Goal: Task Accomplishment & Management: Use online tool/utility

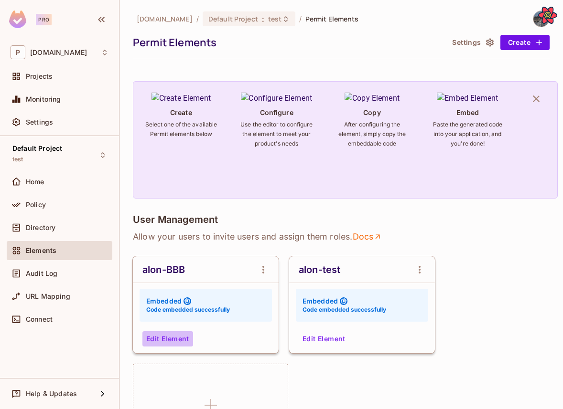
click at [162, 334] on button "Edit Element" at bounding box center [167, 338] width 51 height 15
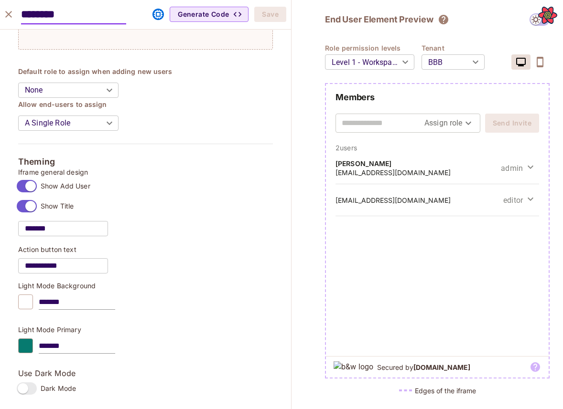
scroll to position [745, 0]
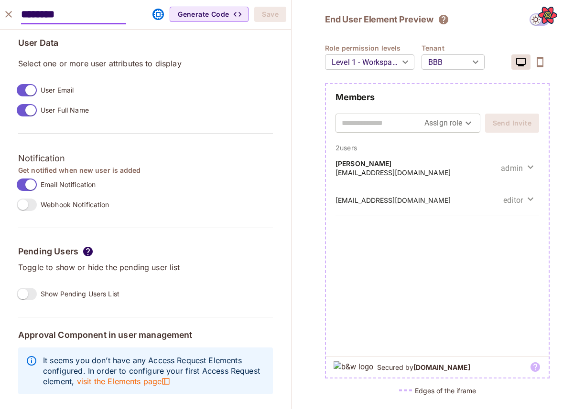
click at [14, 15] on button "close" at bounding box center [8, 14] width 19 height 19
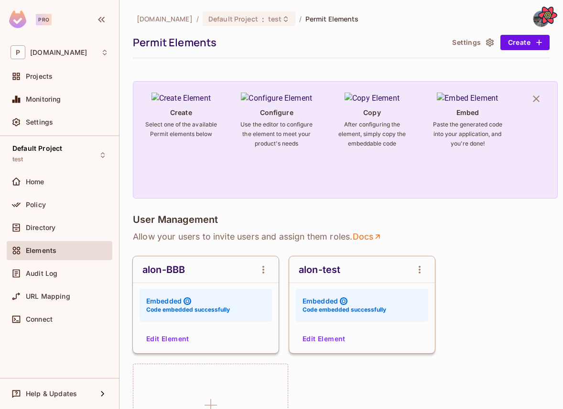
scroll to position [760, 0]
click at [174, 337] on button "Edit Element" at bounding box center [167, 338] width 51 height 15
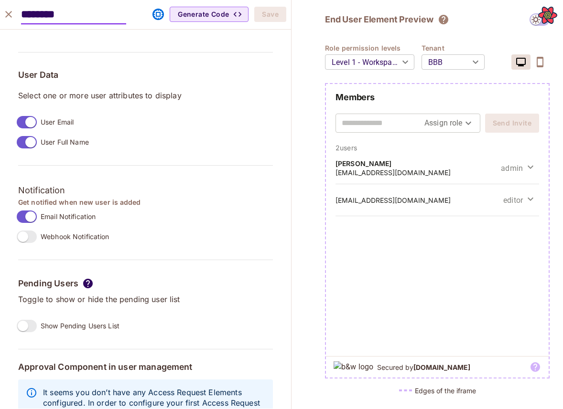
scroll to position [745, 0]
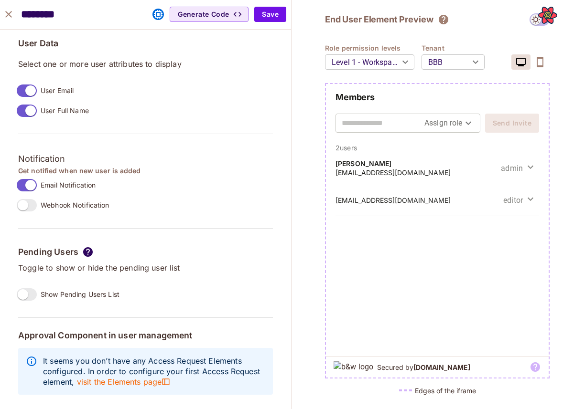
click at [27, 304] on label "Show Pending Users List" at bounding box center [66, 295] width 107 height 20
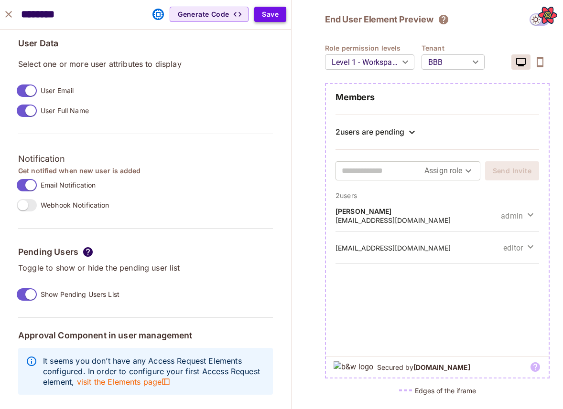
click at [266, 10] on button "Save" at bounding box center [270, 14] width 32 height 15
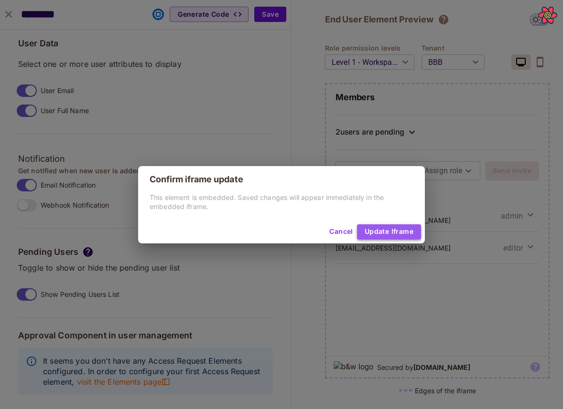
click at [368, 232] on button "Update Iframe" at bounding box center [389, 231] width 64 height 15
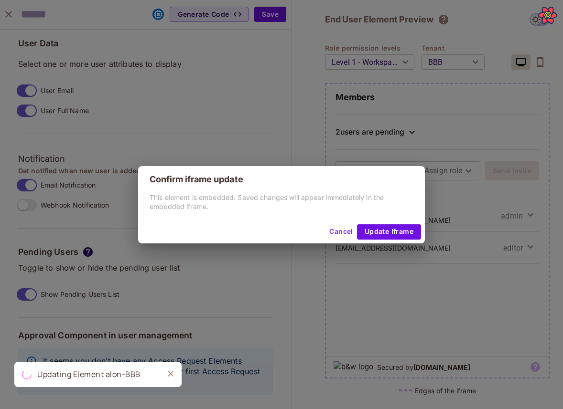
scroll to position [760, 0]
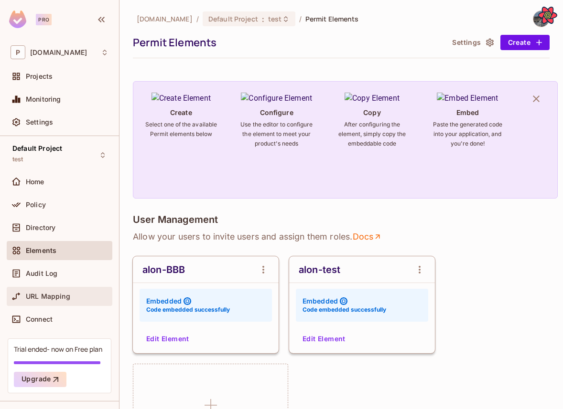
click at [51, 293] on span "URL Mapping" at bounding box center [48, 297] width 44 height 8
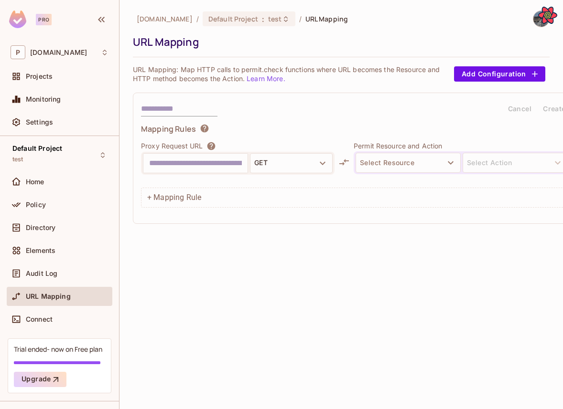
click at [185, 169] on input "text" at bounding box center [195, 163] width 93 height 15
type input "**********"
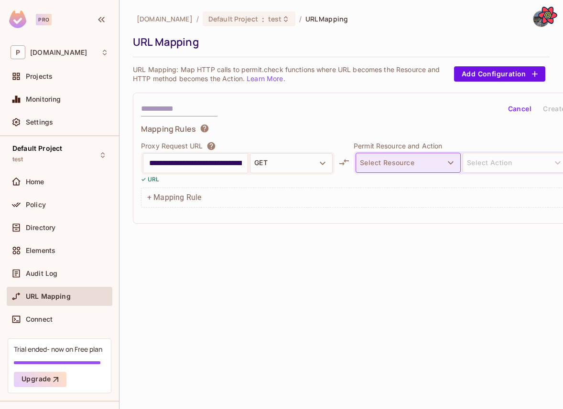
click at [391, 160] on button "Select Resource" at bounding box center [407, 163] width 105 height 20
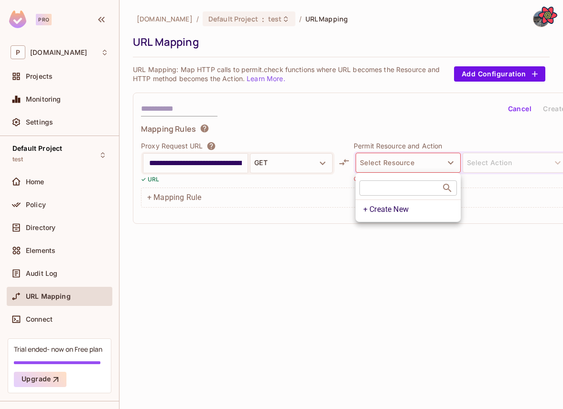
click at [169, 107] on div at bounding box center [281, 204] width 563 height 409
click at [212, 36] on div "URL Mapping" at bounding box center [339, 42] width 412 height 14
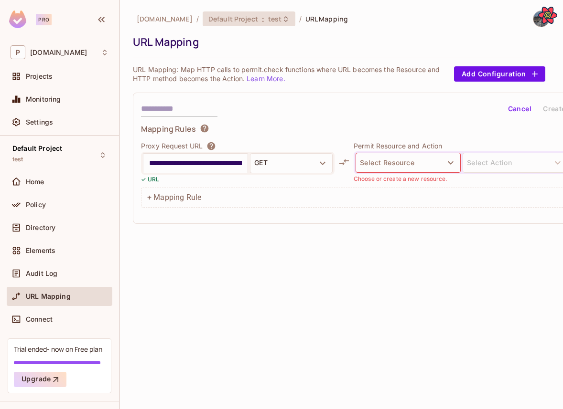
click at [212, 22] on span "Default Project" at bounding box center [233, 18] width 50 height 9
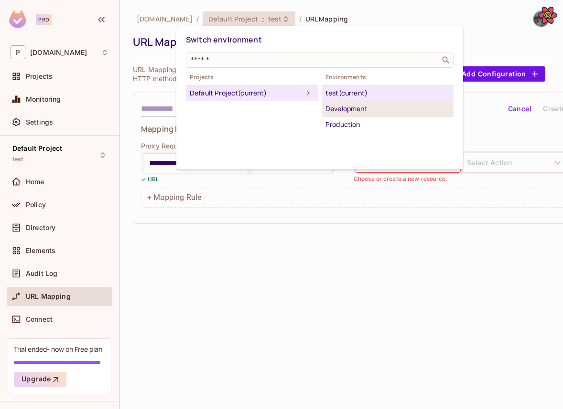
click at [330, 104] on div "Development" at bounding box center [387, 108] width 124 height 11
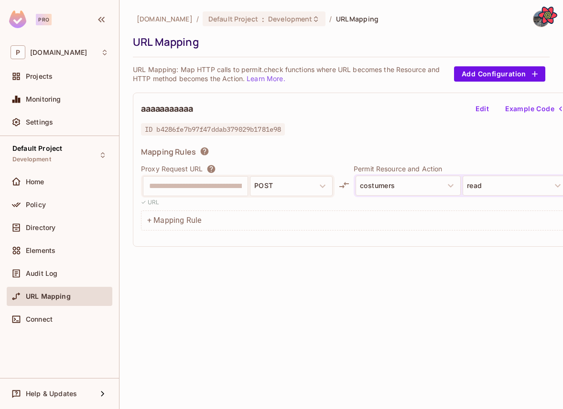
click at [488, 82] on div "URL Mapping: Map HTTP calls to permit.check functions where URL becomes the Res…" at bounding box center [341, 74] width 417 height 18
click at [482, 74] on button "Add Configuration" at bounding box center [499, 73] width 91 height 15
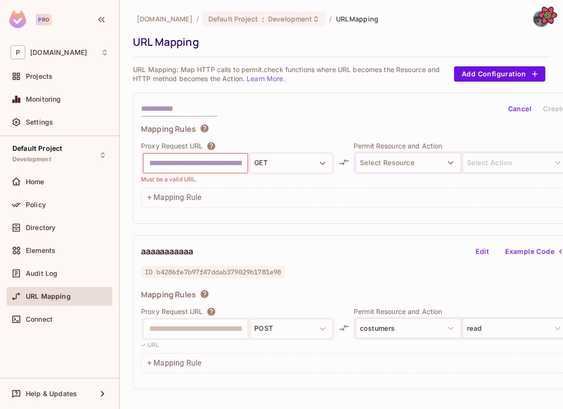
click at [174, 103] on input "text" at bounding box center [179, 108] width 76 height 15
type input "**********"
click at [190, 166] on input "text" at bounding box center [195, 163] width 93 height 15
type input "**********"
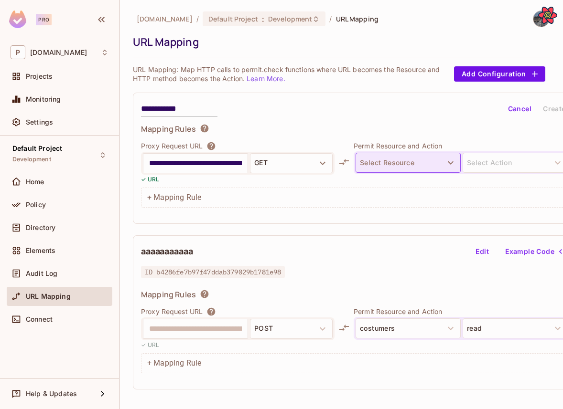
click at [379, 157] on button "Select Resource" at bounding box center [407, 163] width 105 height 20
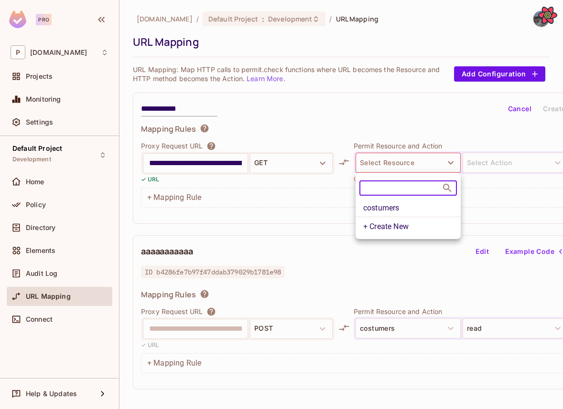
click at [394, 210] on li "costumers" at bounding box center [407, 208] width 105 height 17
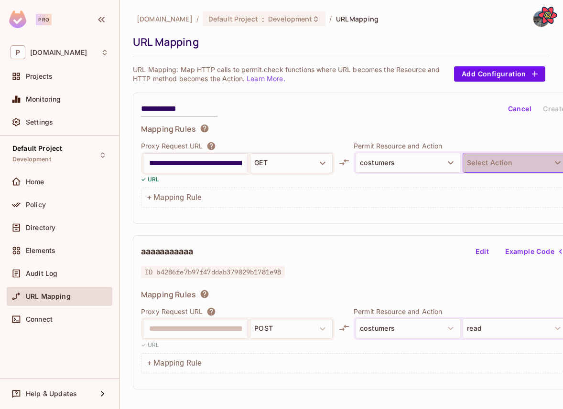
click at [471, 164] on button "Select Action" at bounding box center [514, 163] width 105 height 20
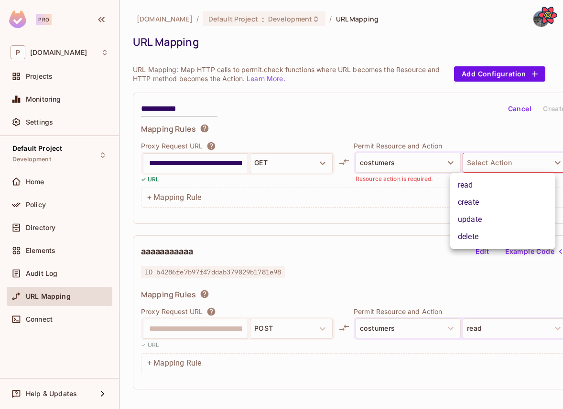
click at [474, 184] on li "read" at bounding box center [502, 185] width 105 height 17
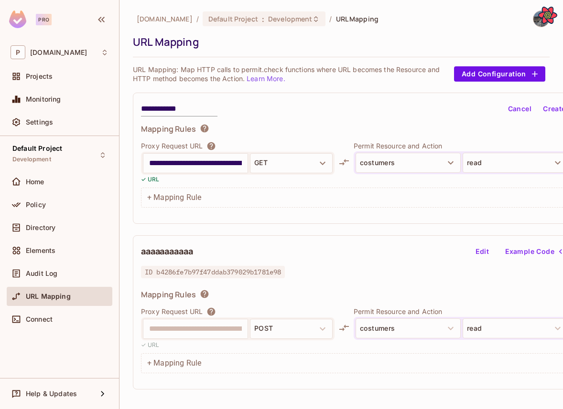
click at [551, 113] on button "Create" at bounding box center [554, 108] width 31 height 15
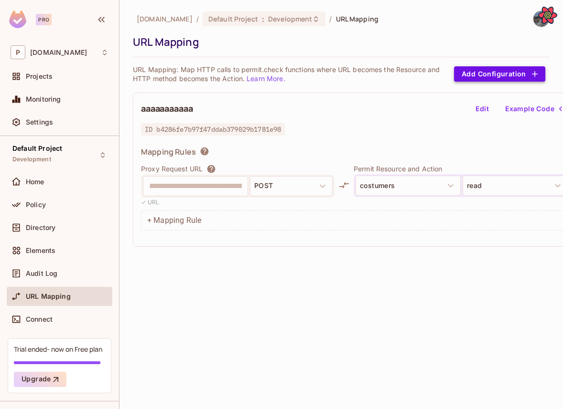
click at [475, 75] on button "Add Configuration" at bounding box center [499, 73] width 91 height 15
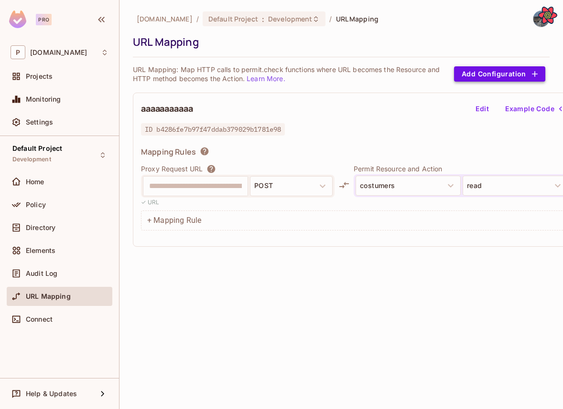
click at [538, 70] on button "Add Configuration" at bounding box center [499, 73] width 91 height 15
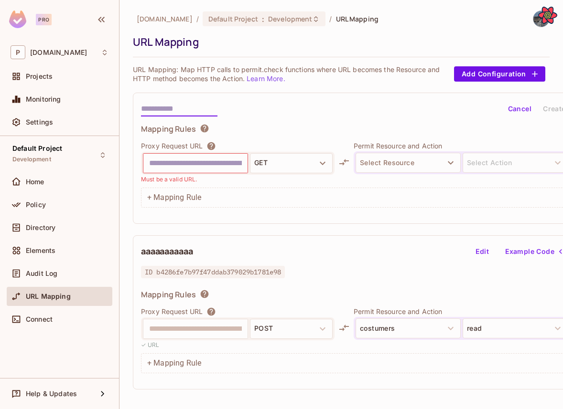
click at [187, 111] on input "text" at bounding box center [179, 108] width 76 height 15
type input "****"
click at [179, 165] on input "text" at bounding box center [195, 163] width 93 height 15
type input "**********"
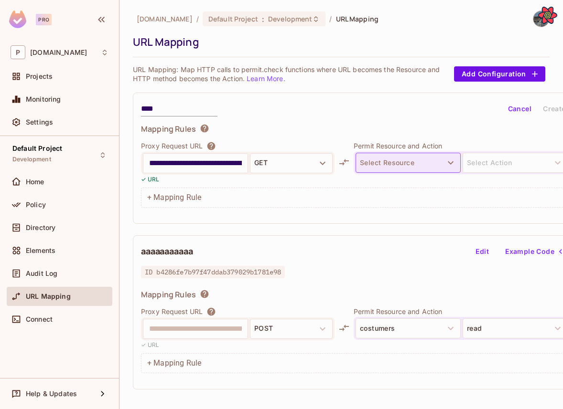
click at [411, 161] on button "Select Resource" at bounding box center [407, 163] width 105 height 20
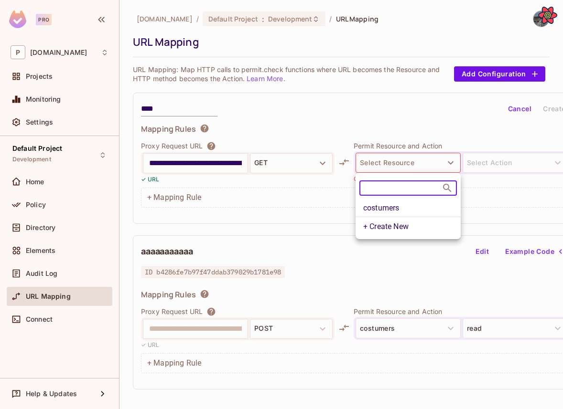
click at [411, 205] on li "costumers" at bounding box center [407, 208] width 105 height 17
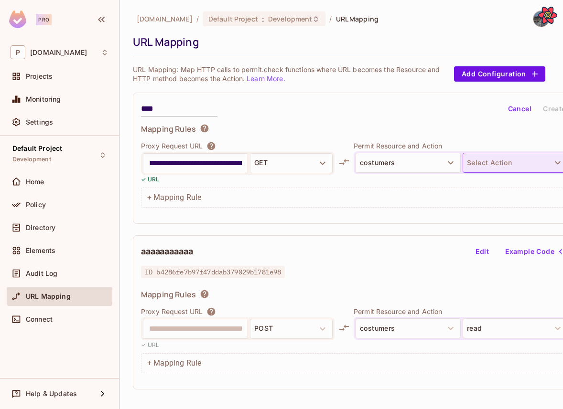
click at [494, 157] on button "Select Action" at bounding box center [514, 163] width 105 height 20
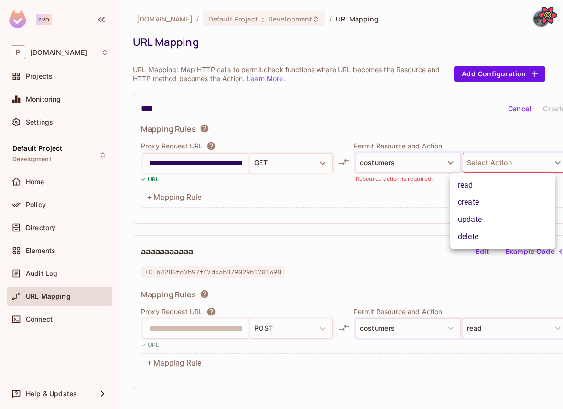
click at [493, 207] on li "create" at bounding box center [502, 202] width 105 height 17
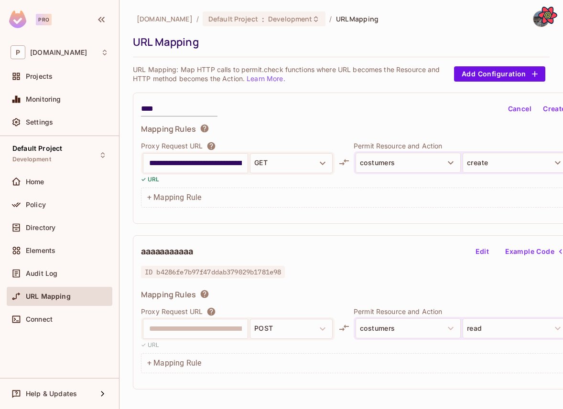
click at [547, 110] on button "Create" at bounding box center [554, 108] width 31 height 15
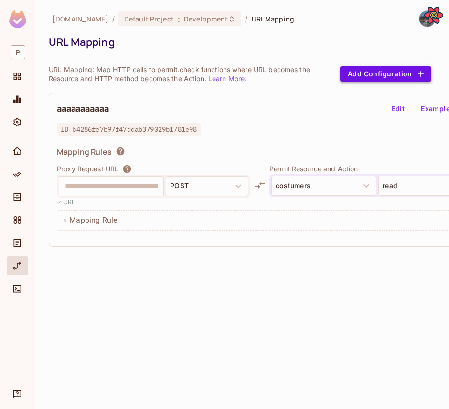
click at [362, 69] on button "Add Configuration" at bounding box center [385, 73] width 91 height 15
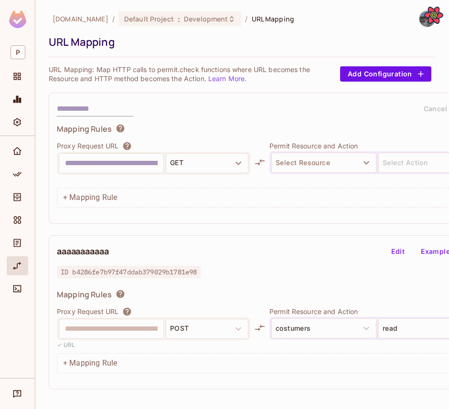
click at [132, 166] on input "text" at bounding box center [111, 163] width 93 height 15
type input "**********"
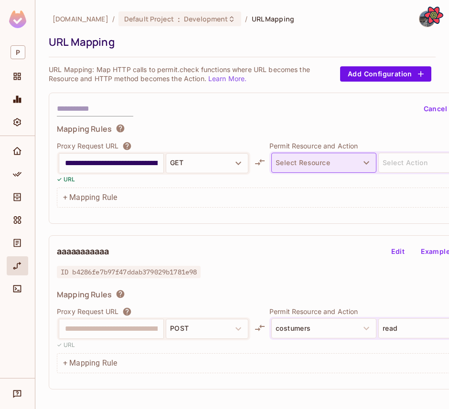
click at [315, 159] on button "Select Resource" at bounding box center [323, 163] width 105 height 20
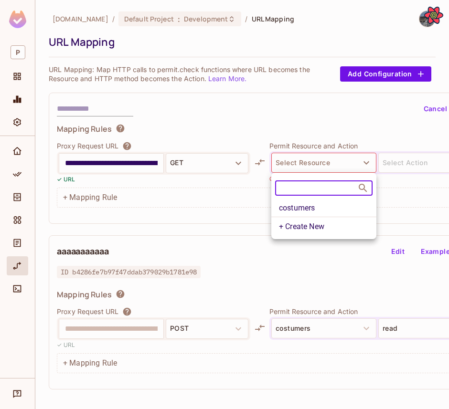
click at [315, 210] on li "costumers" at bounding box center [323, 208] width 105 height 17
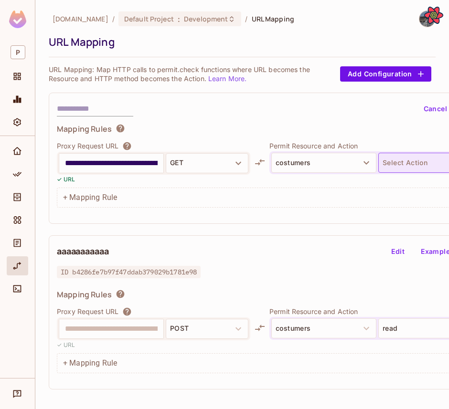
click at [383, 165] on button "Select Action" at bounding box center [430, 163] width 105 height 20
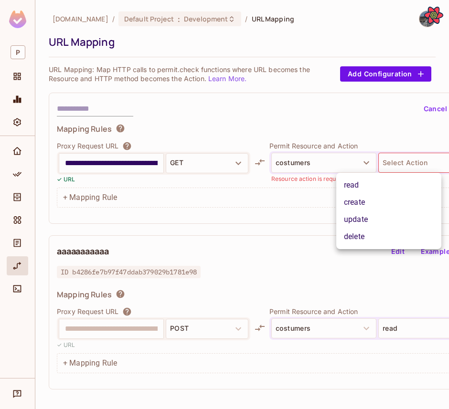
click at [362, 205] on li "create" at bounding box center [388, 202] width 105 height 17
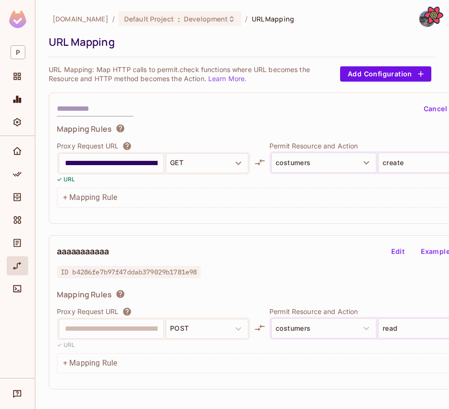
click at [68, 108] on input "text" at bounding box center [95, 108] width 76 height 15
type input "****"
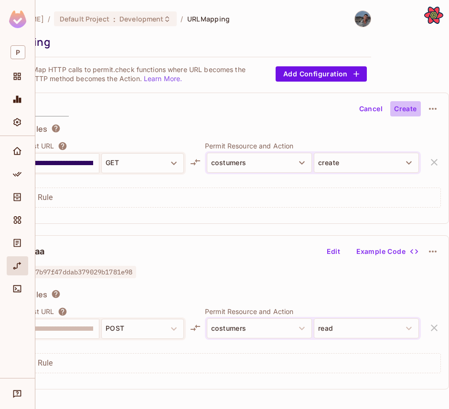
click at [408, 111] on button "Create" at bounding box center [405, 108] width 31 height 15
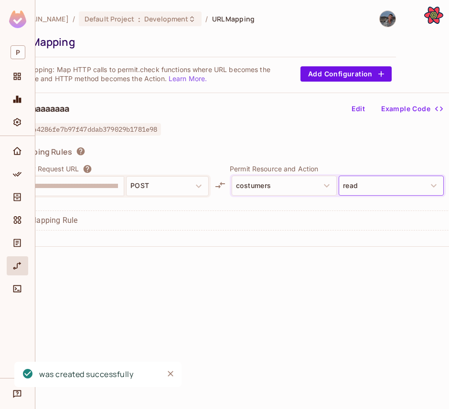
scroll to position [0, 0]
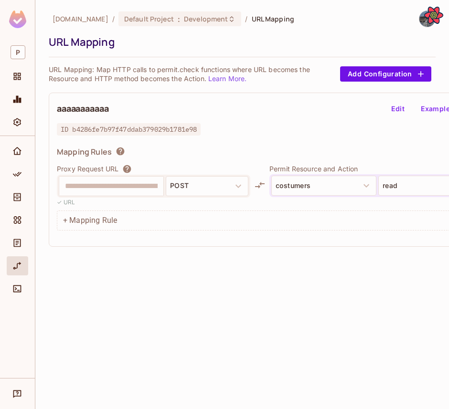
click at [93, 220] on div "+ Mapping Rule" at bounding box center [281, 221] width 449 height 20
click at [64, 220] on div "+ Mapping Rule" at bounding box center [281, 221] width 449 height 20
click at [394, 108] on button "Edit" at bounding box center [398, 108] width 31 height 15
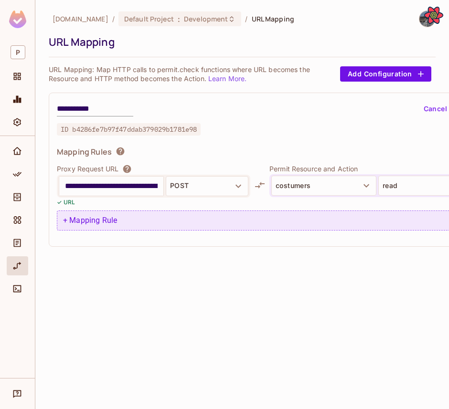
click at [71, 221] on div "+ Mapping Rule" at bounding box center [281, 221] width 449 height 20
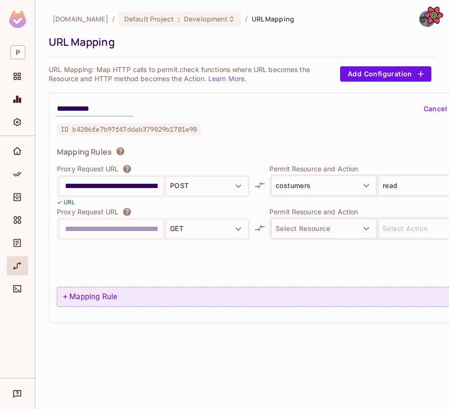
click at [71, 222] on input "text" at bounding box center [111, 229] width 93 height 15
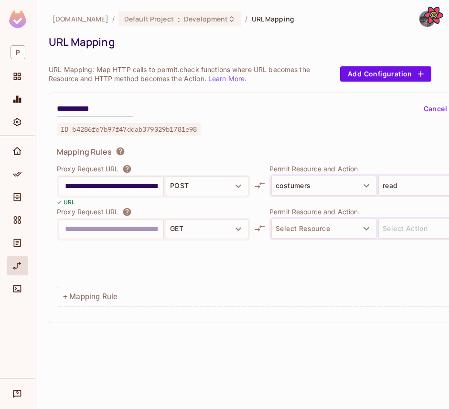
click at [79, 230] on input "text" at bounding box center [111, 229] width 93 height 15
click at [98, 196] on div "**********" at bounding box center [111, 186] width 105 height 20
click at [98, 195] on div "**********" at bounding box center [111, 186] width 104 height 19
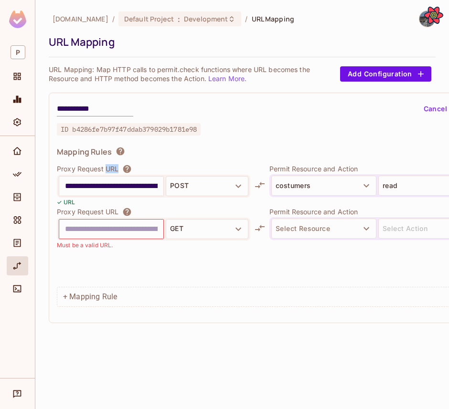
click at [98, 195] on div "**********" at bounding box center [111, 186] width 104 height 19
click at [98, 188] on input "**********" at bounding box center [111, 186] width 93 height 15
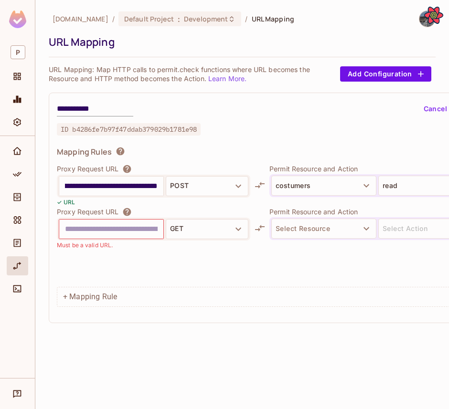
click at [98, 188] on input "**********" at bounding box center [111, 186] width 93 height 15
click at [106, 236] on div at bounding box center [111, 229] width 104 height 19
paste input "**********"
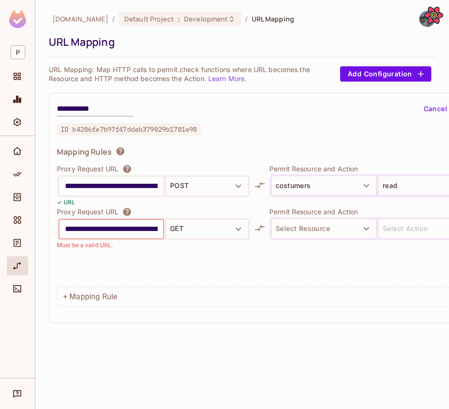
scroll to position [0, 43]
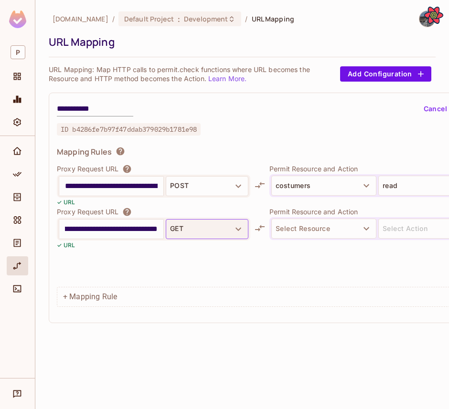
type input "**********"
click at [193, 230] on button "GET" at bounding box center [207, 229] width 83 height 20
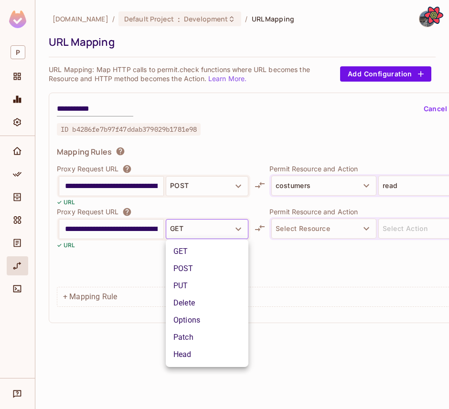
click at [199, 248] on li "GET" at bounding box center [207, 251] width 83 height 17
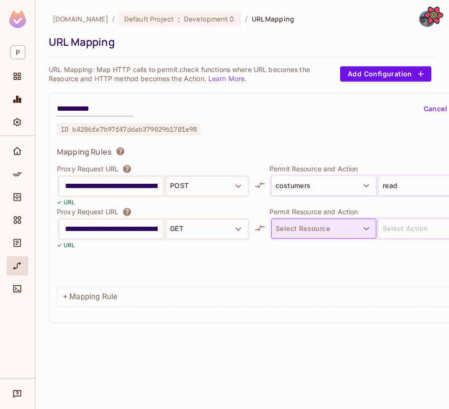
click at [324, 225] on button "Select Resource" at bounding box center [323, 229] width 105 height 20
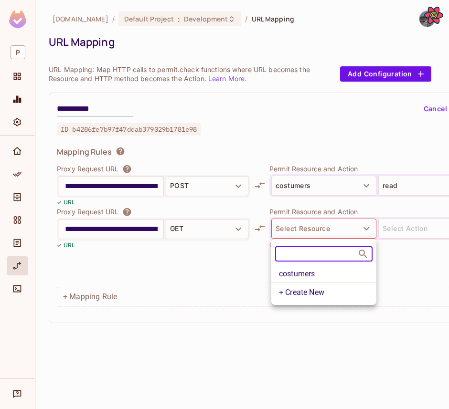
click at [317, 276] on li "costumers" at bounding box center [323, 274] width 105 height 17
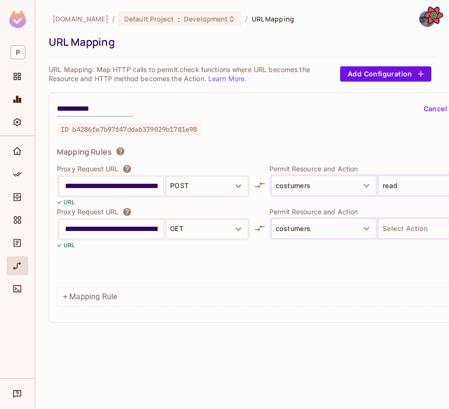
click at [388, 241] on div at bounding box center [377, 244] width 216 height 9
click at [392, 233] on button "Select Action" at bounding box center [430, 229] width 105 height 20
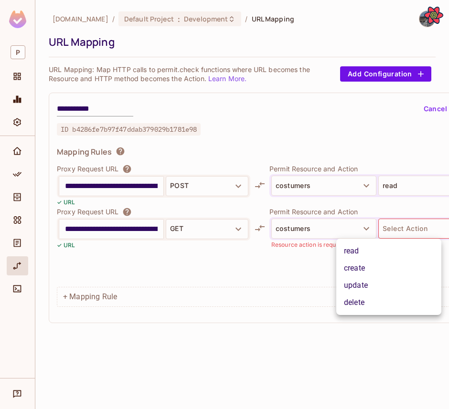
click at [388, 278] on li "update" at bounding box center [388, 285] width 105 height 17
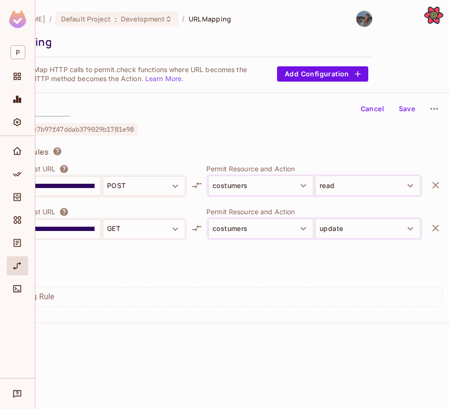
scroll to position [0, 64]
click at [408, 111] on button "Save" at bounding box center [405, 108] width 31 height 15
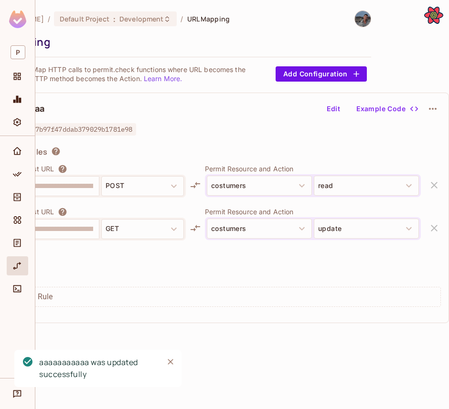
scroll to position [0, 0]
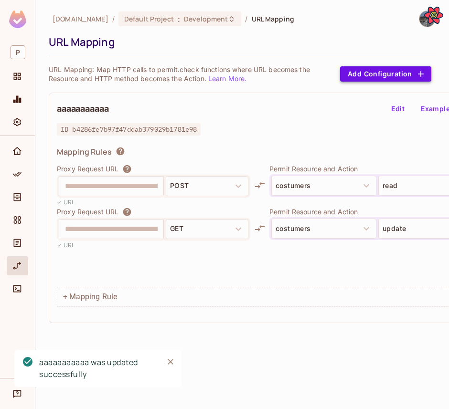
click at [382, 78] on button "Add Configuration" at bounding box center [385, 73] width 91 height 15
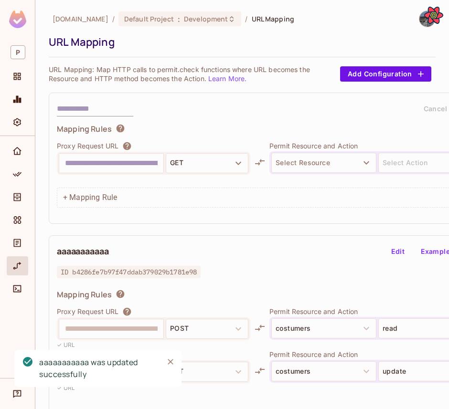
click at [99, 165] on input "text" at bounding box center [111, 163] width 93 height 15
type input "**********"
click at [90, 110] on input "text" at bounding box center [95, 108] width 76 height 15
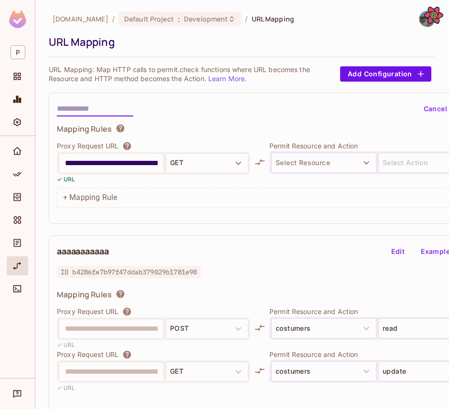
type input "****"
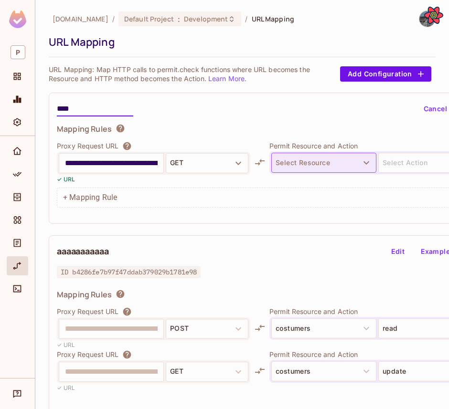
click at [310, 161] on button "Select Resource" at bounding box center [323, 163] width 105 height 20
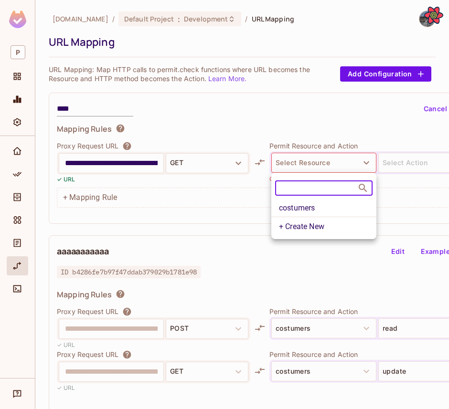
click at [322, 207] on li "costumers" at bounding box center [323, 208] width 105 height 17
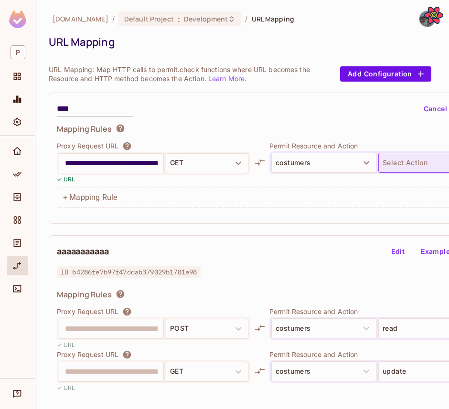
click at [403, 166] on button "Select Action" at bounding box center [430, 163] width 105 height 20
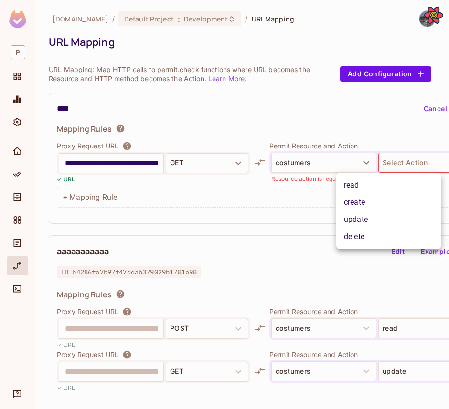
click at [370, 231] on li "delete" at bounding box center [388, 236] width 105 height 17
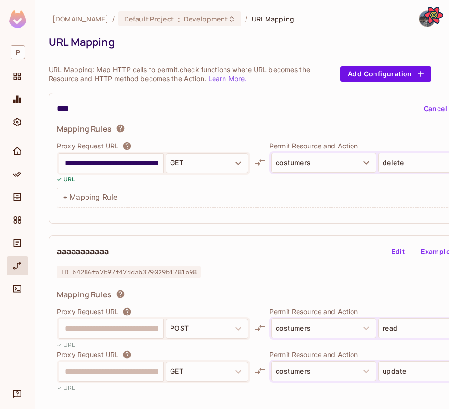
scroll to position [0, 64]
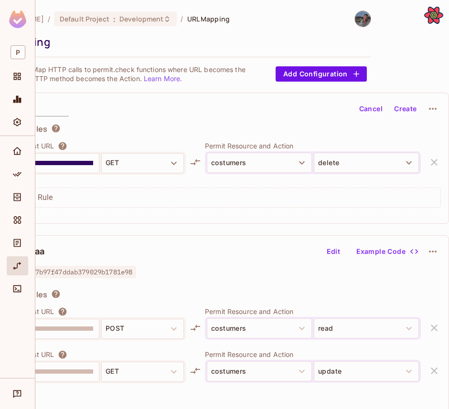
click at [410, 112] on button "Create" at bounding box center [405, 108] width 31 height 15
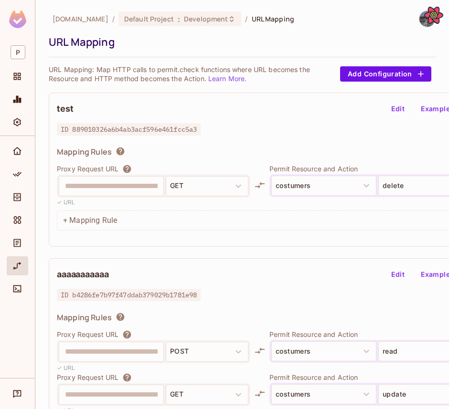
scroll to position [84, 0]
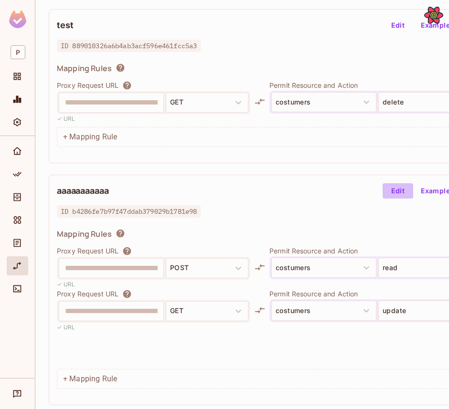
click at [397, 188] on button "Edit" at bounding box center [398, 190] width 31 height 15
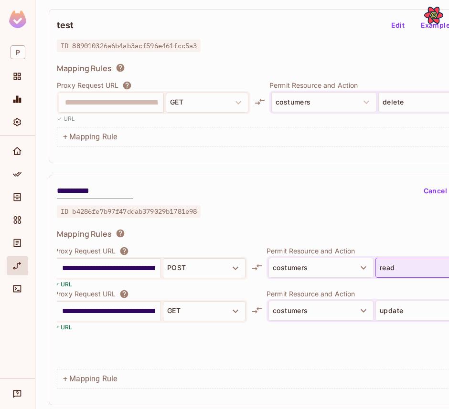
scroll to position [84, 64]
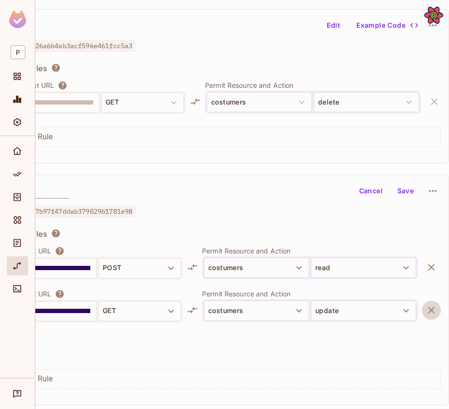
click at [430, 308] on icon "button" at bounding box center [431, 310] width 11 height 11
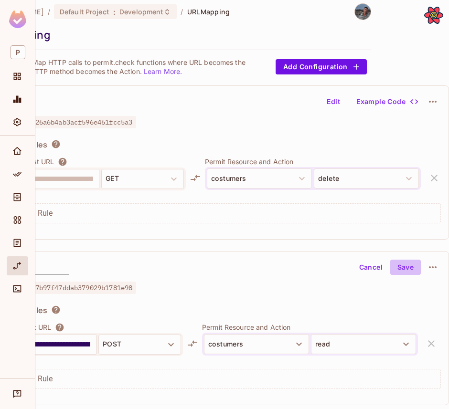
click at [404, 264] on button "Save" at bounding box center [405, 267] width 31 height 15
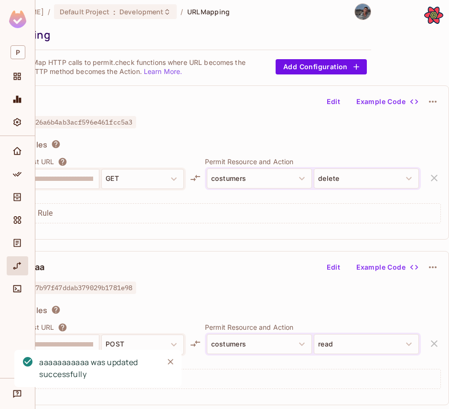
scroll to position [7, 0]
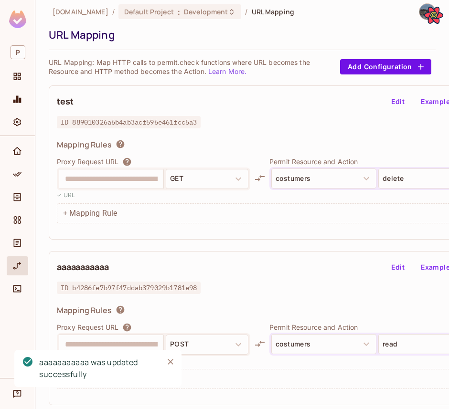
click at [389, 100] on button "Edit" at bounding box center [398, 101] width 31 height 15
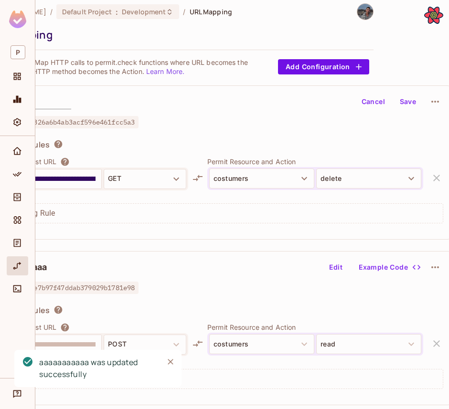
scroll to position [7, 64]
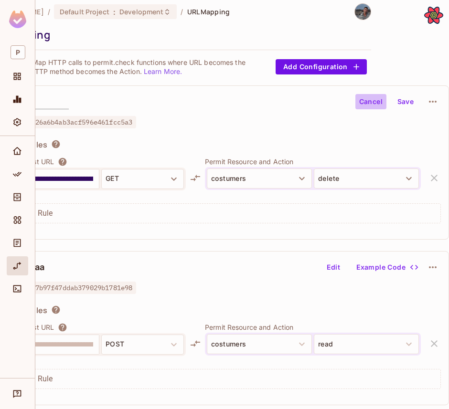
click at [365, 101] on button "Cancel" at bounding box center [370, 101] width 31 height 15
click at [427, 102] on icon "button" at bounding box center [432, 101] width 11 height 11
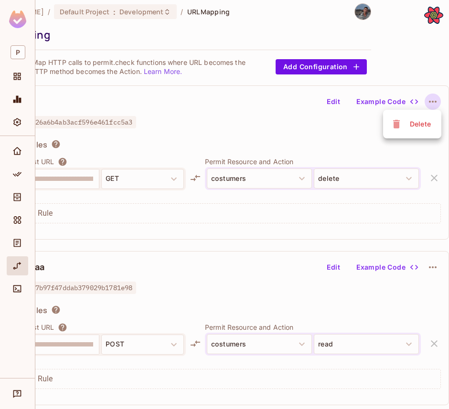
click at [421, 122] on div "Delete" at bounding box center [420, 124] width 21 height 10
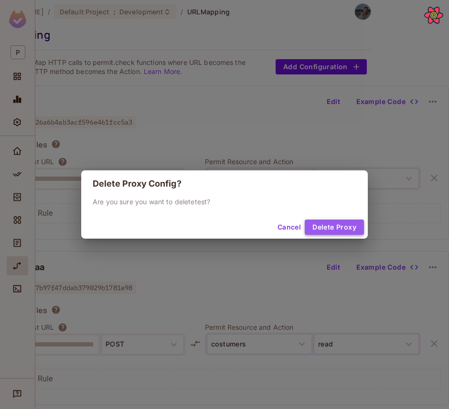
click at [331, 229] on button "Delete Proxy" at bounding box center [334, 227] width 59 height 15
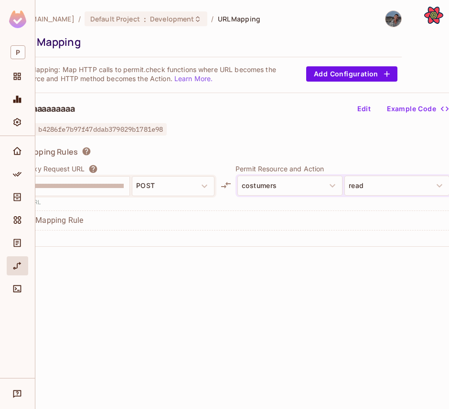
scroll to position [0, 64]
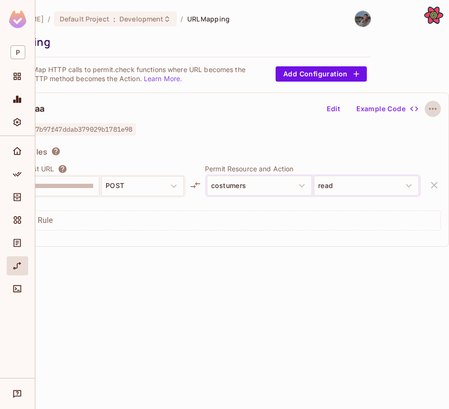
click at [431, 110] on icon "button" at bounding box center [432, 108] width 11 height 11
click at [427, 131] on div "Delete" at bounding box center [420, 132] width 21 height 10
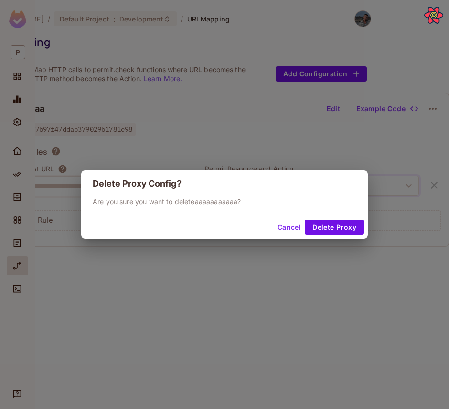
click at [321, 235] on div "Cancel Delete Proxy" at bounding box center [224, 227] width 287 height 23
click at [321, 227] on button "Delete Proxy" at bounding box center [334, 227] width 59 height 15
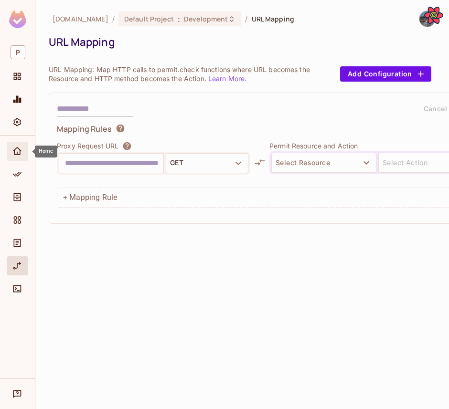
click at [19, 149] on icon "Home" at bounding box center [17, 152] width 10 height 10
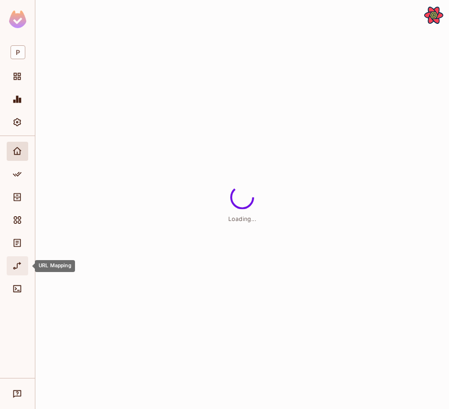
click at [17, 262] on icon "URL Mapping" at bounding box center [17, 266] width 10 height 10
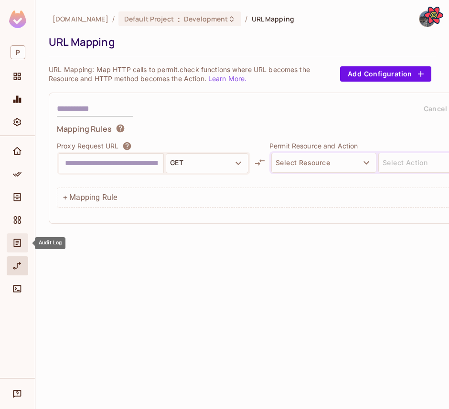
click at [17, 246] on icon "Audit Log" at bounding box center [17, 243] width 10 height 10
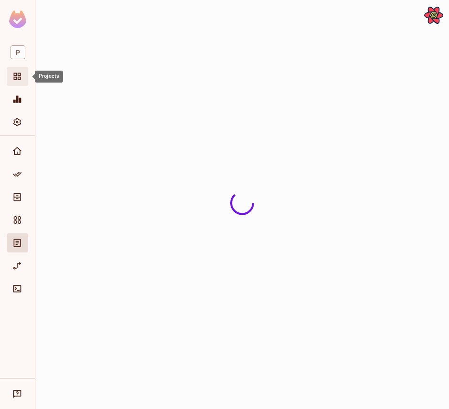
click at [17, 74] on icon "Projects" at bounding box center [17, 77] width 10 height 10
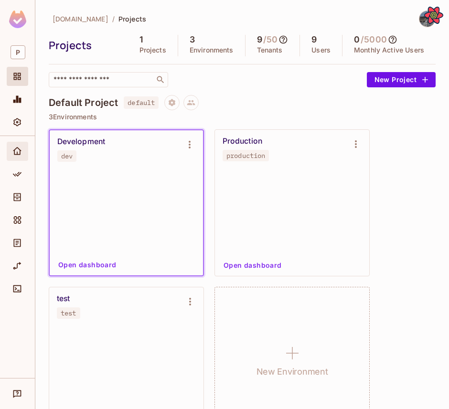
click at [12, 150] on icon "Home" at bounding box center [17, 152] width 10 height 10
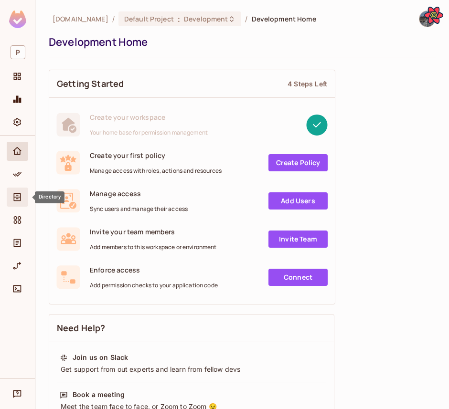
click at [20, 194] on icon "Directory" at bounding box center [17, 197] width 7 height 8
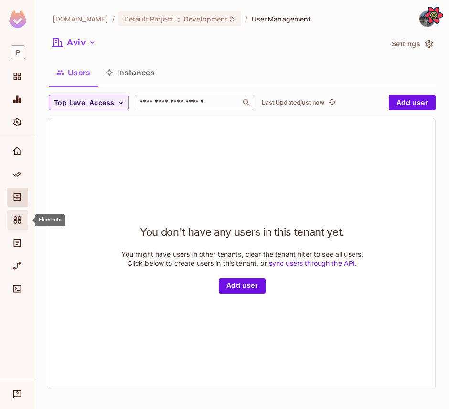
click at [21, 214] on span "Elements" at bounding box center [16, 219] width 11 height 11
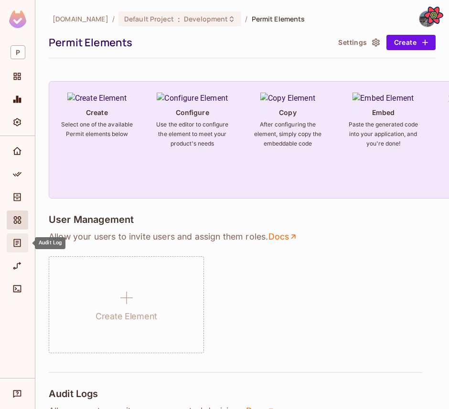
click at [22, 246] on span "Audit Log" at bounding box center [16, 242] width 11 height 11
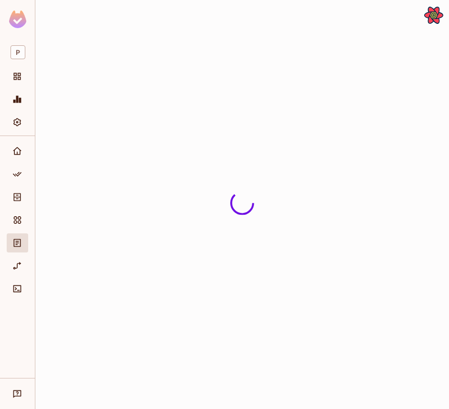
click at [10, 230] on div at bounding box center [17, 222] width 21 height 23
click at [12, 223] on icon "Elements" at bounding box center [17, 220] width 10 height 10
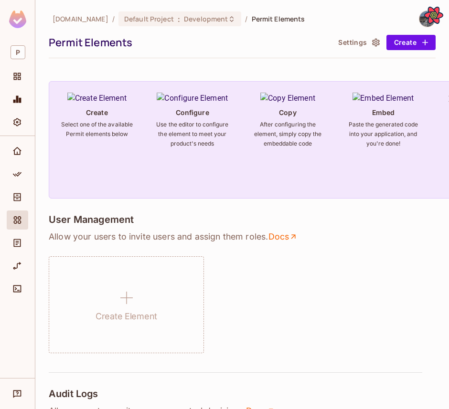
click at [60, 256] on div "User Management Allow your users to invite users and assign them roles . Docs C…" at bounding box center [242, 283] width 387 height 139
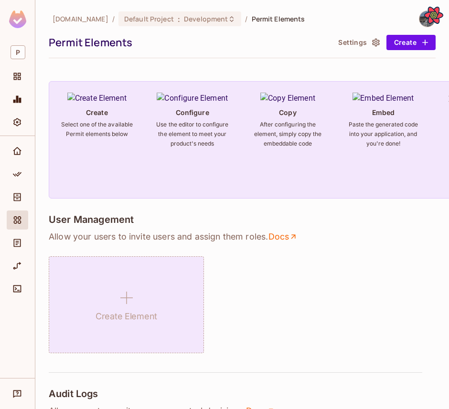
click at [60, 259] on div "Create Element" at bounding box center [126, 304] width 155 height 97
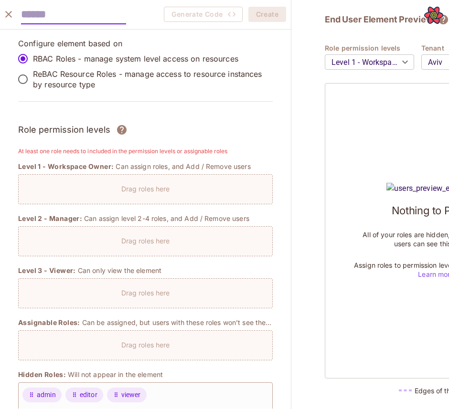
click at [14, 11] on icon "close" at bounding box center [8, 14] width 11 height 11
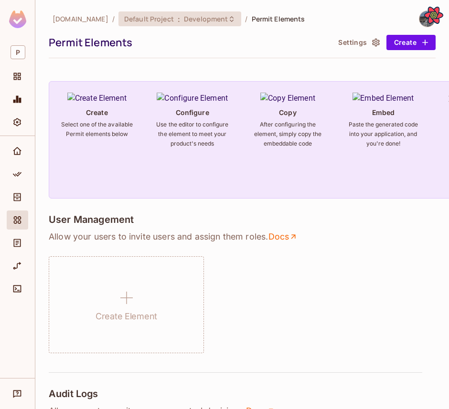
click at [143, 24] on div "Default Project : Development" at bounding box center [179, 18] width 123 height 15
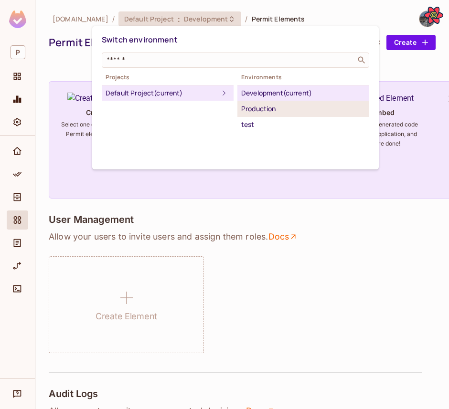
click at [251, 116] on li "Production" at bounding box center [303, 109] width 132 height 16
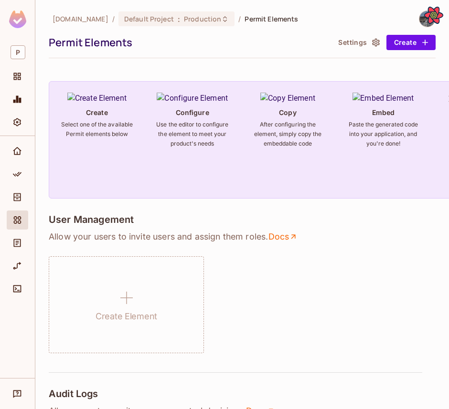
click at [117, 27] on div "permit.io / Default Project : Production / Permit Elements" at bounding box center [173, 19] width 249 height 17
click at [124, 20] on span "Default Project" at bounding box center [149, 18] width 50 height 9
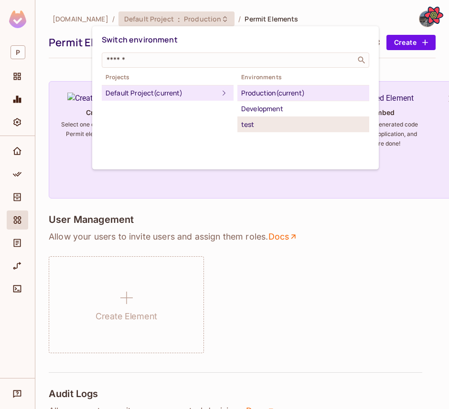
click at [285, 123] on div "test" at bounding box center [303, 124] width 124 height 11
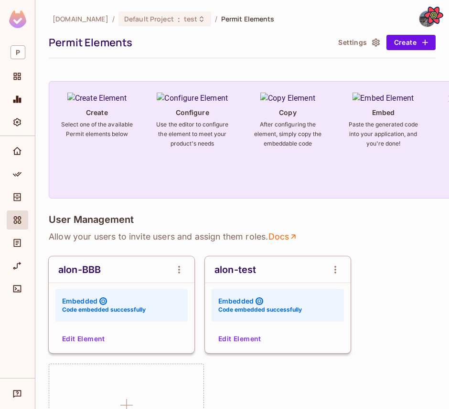
click at [79, 338] on button "Edit Element" at bounding box center [83, 338] width 51 height 15
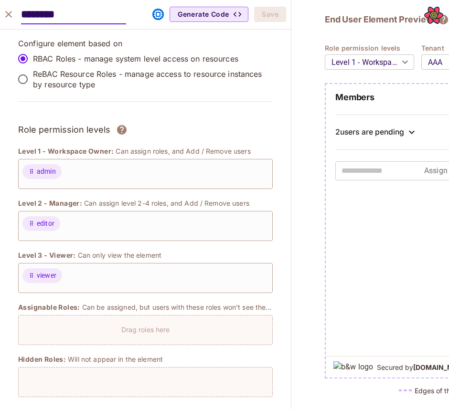
click at [13, 14] on icon "close" at bounding box center [8, 14] width 11 height 11
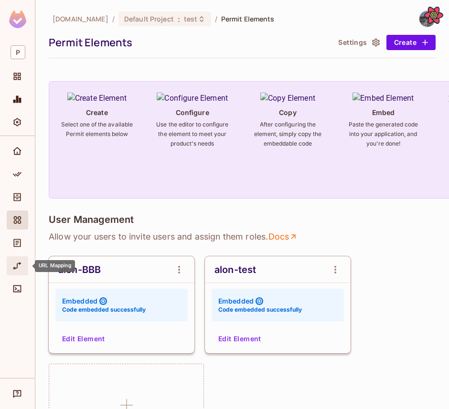
click at [18, 256] on div "URL Mapping" at bounding box center [17, 265] width 21 height 19
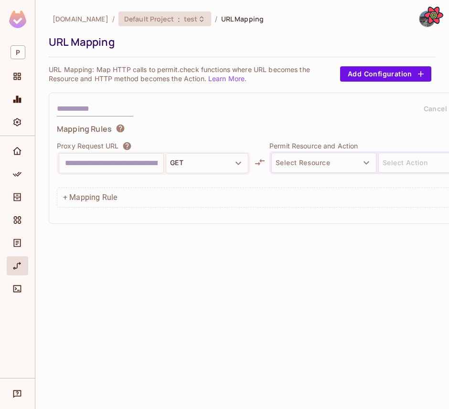
click at [198, 19] on icon at bounding box center [202, 19] width 8 height 8
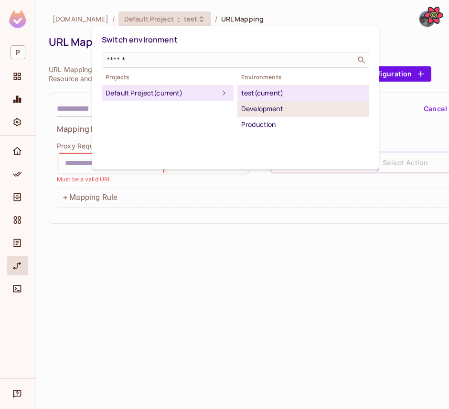
click at [289, 113] on div "Development" at bounding box center [303, 108] width 124 height 11
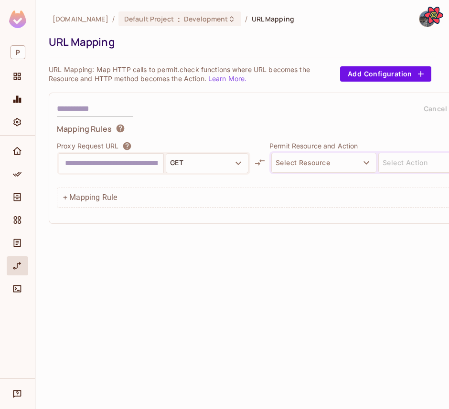
click at [114, 162] on input "text" at bounding box center [111, 163] width 93 height 15
type input "**********"
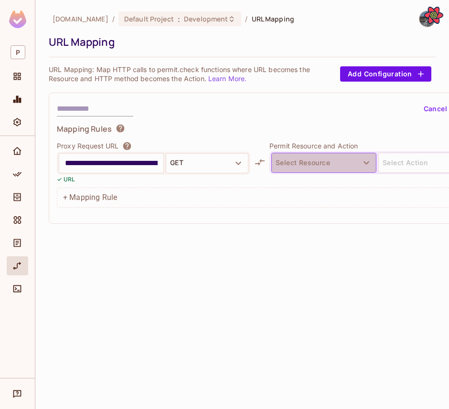
click at [331, 157] on button "Select Resource" at bounding box center [323, 163] width 105 height 20
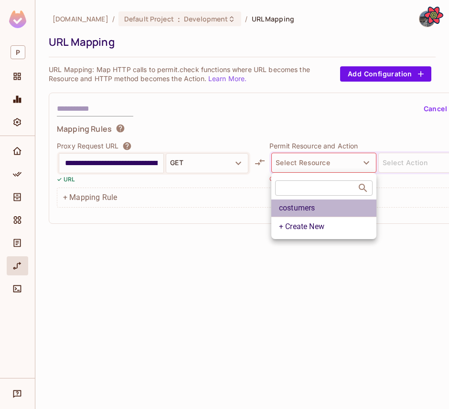
click at [324, 206] on li "costumers" at bounding box center [323, 208] width 105 height 17
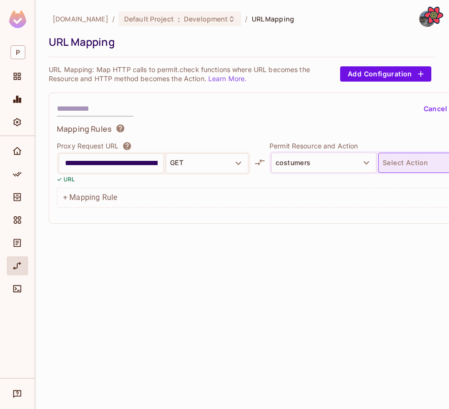
click at [396, 160] on button "Select Action" at bounding box center [430, 163] width 105 height 20
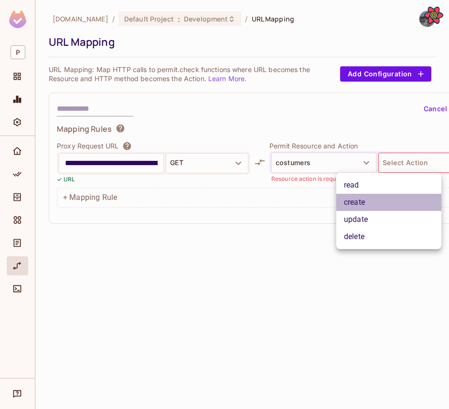
click at [372, 203] on li "create" at bounding box center [388, 202] width 105 height 17
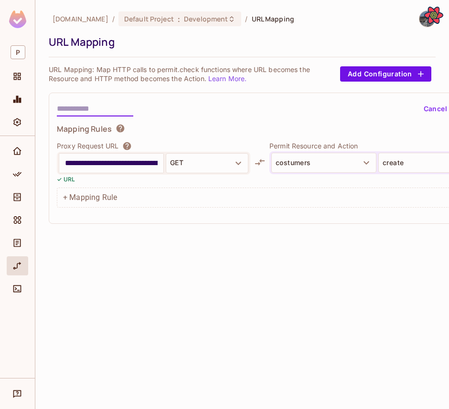
click at [93, 113] on input "text" at bounding box center [95, 108] width 76 height 15
type input "****"
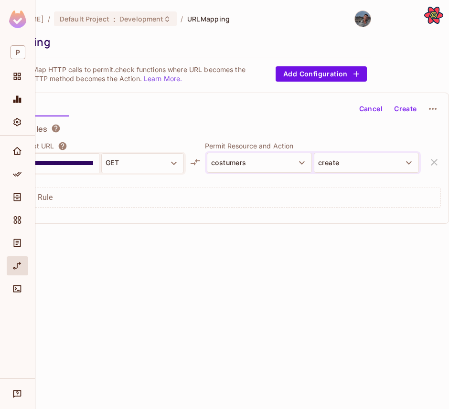
click at [412, 107] on button "Create" at bounding box center [405, 108] width 31 height 15
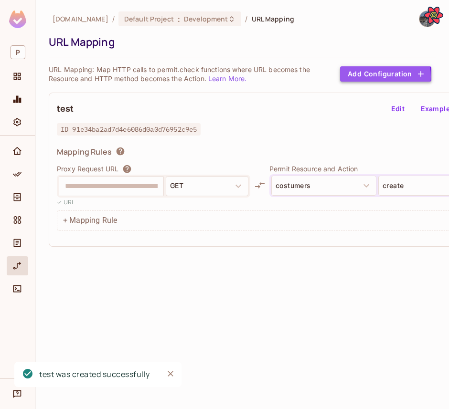
click at [381, 76] on button "Add Configuration" at bounding box center [385, 73] width 91 height 15
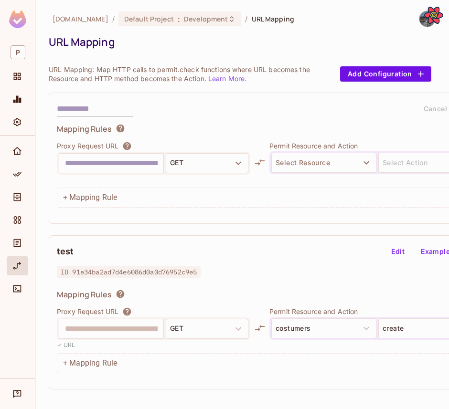
click at [74, 165] on input "text" at bounding box center [111, 163] width 93 height 15
type input "**********"
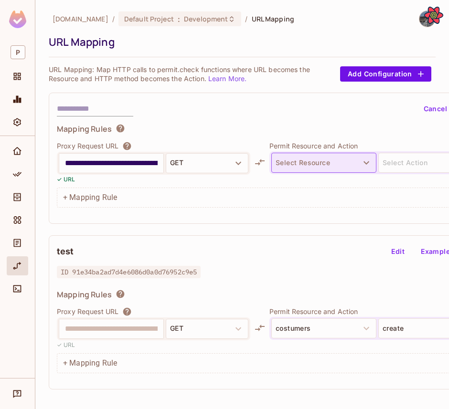
click at [298, 160] on button "Select Resource" at bounding box center [323, 163] width 105 height 20
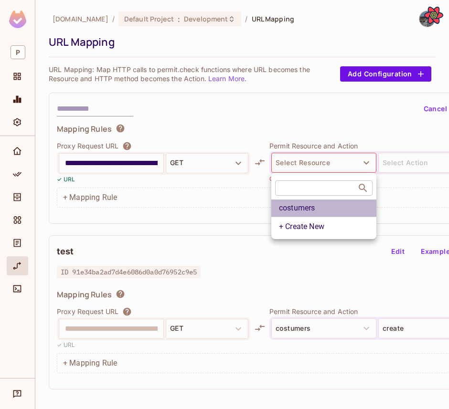
click at [320, 207] on li "costumers" at bounding box center [323, 208] width 105 height 17
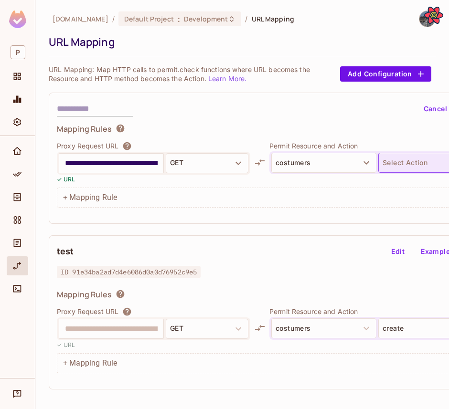
click at [398, 165] on button "Select Action" at bounding box center [430, 163] width 105 height 20
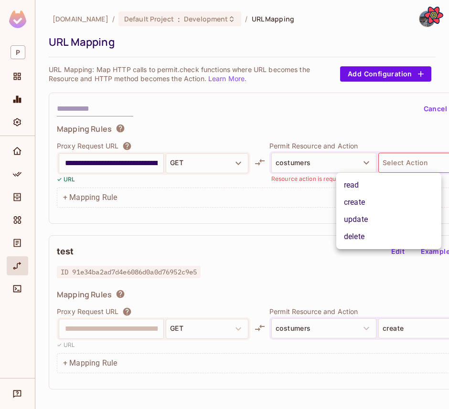
click at [382, 236] on li "delete" at bounding box center [388, 236] width 105 height 17
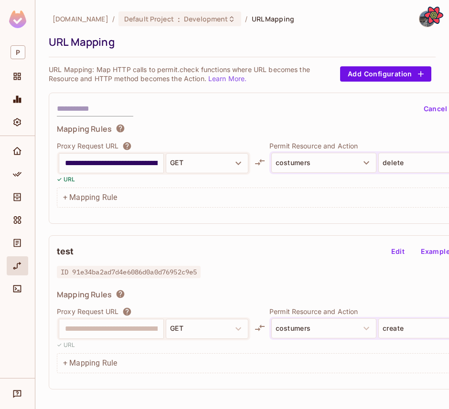
click at [73, 103] on input "text" at bounding box center [95, 108] width 76 height 15
type input "****"
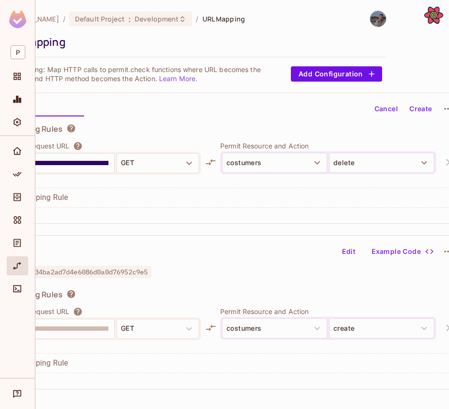
scroll to position [0, 64]
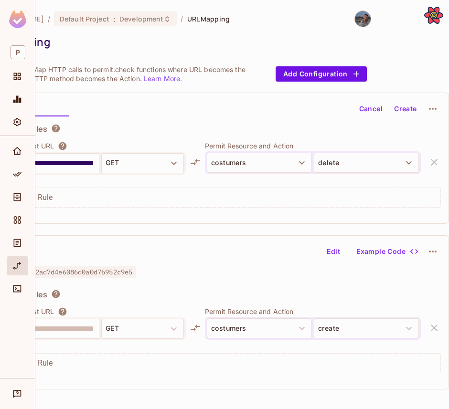
click at [408, 106] on button "Create" at bounding box center [405, 108] width 31 height 15
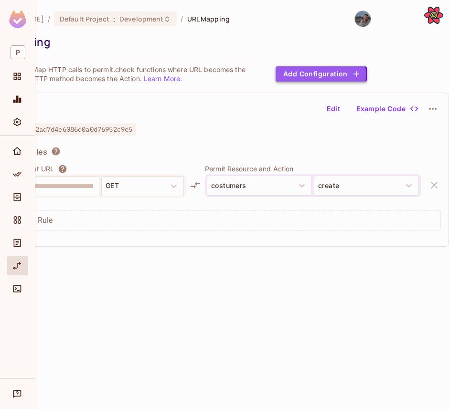
click at [313, 75] on button "Add Configuration" at bounding box center [321, 73] width 91 height 15
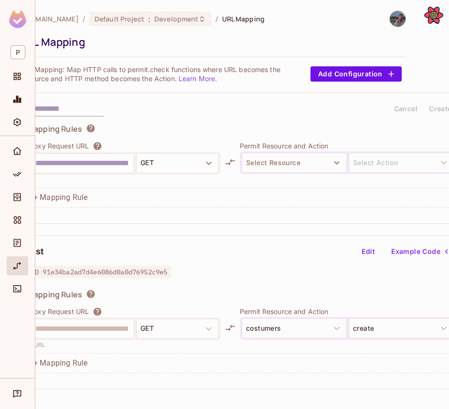
scroll to position [0, 0]
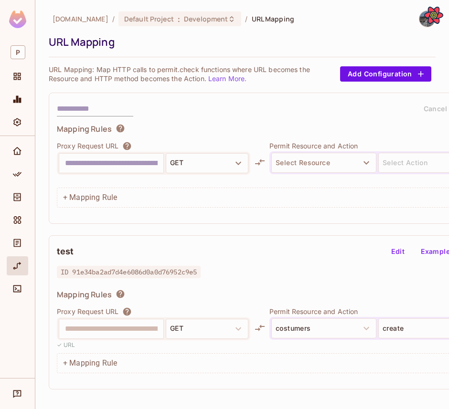
click at [76, 153] on div at bounding box center [111, 163] width 105 height 20
click at [76, 157] on input "text" at bounding box center [111, 163] width 93 height 15
type input "**********"
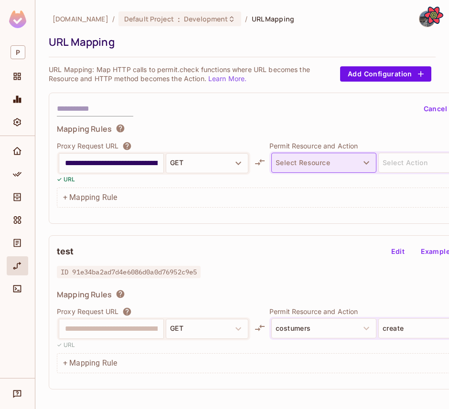
click at [309, 159] on button "Select Resource" at bounding box center [323, 163] width 105 height 20
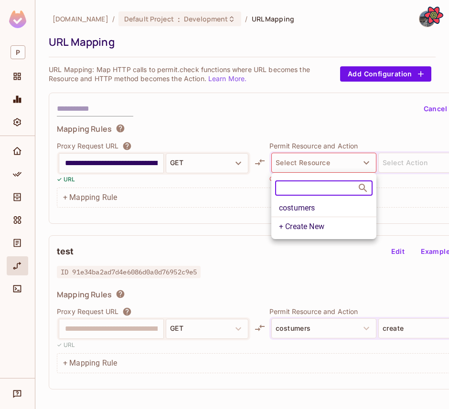
click at [321, 212] on li "costumers" at bounding box center [323, 208] width 105 height 17
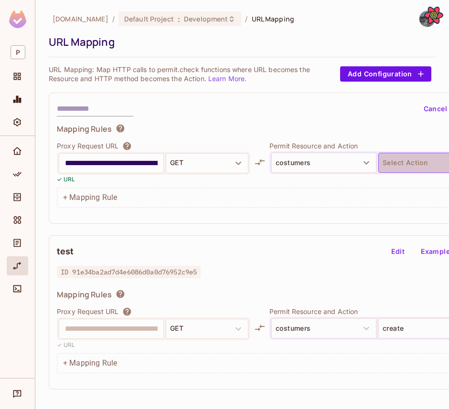
click at [397, 167] on button "Select Action" at bounding box center [430, 163] width 105 height 20
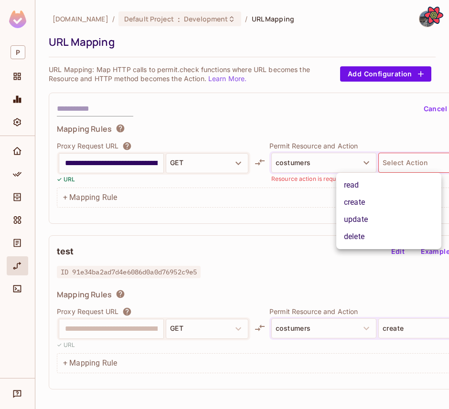
click at [361, 242] on li "delete" at bounding box center [388, 236] width 105 height 17
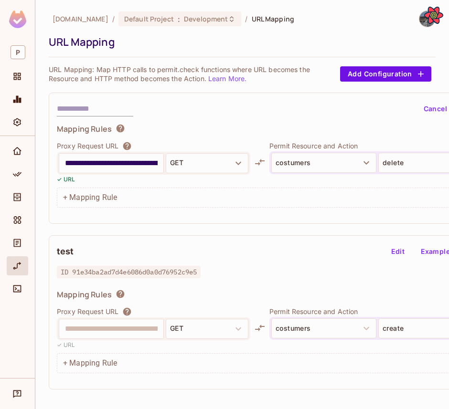
click at [96, 108] on input "text" at bounding box center [95, 108] width 76 height 15
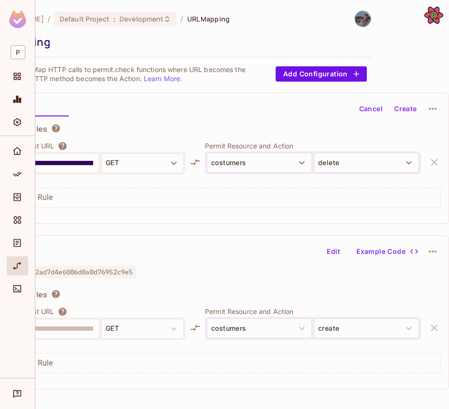
type input "*****"
click at [403, 113] on button "Create" at bounding box center [405, 108] width 31 height 15
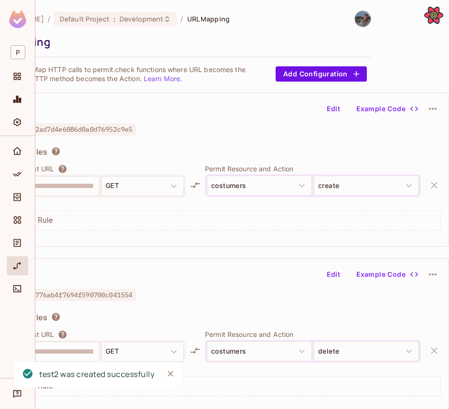
scroll to position [0, 0]
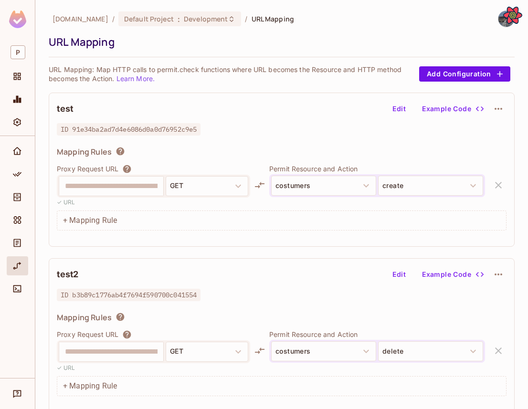
scroll to position [7, 0]
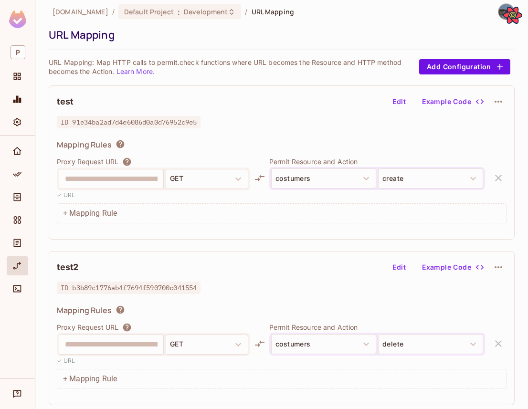
click at [449, 103] on icon "button" at bounding box center [498, 101] width 11 height 11
click at [449, 130] on span "Delete" at bounding box center [499, 124] width 27 height 15
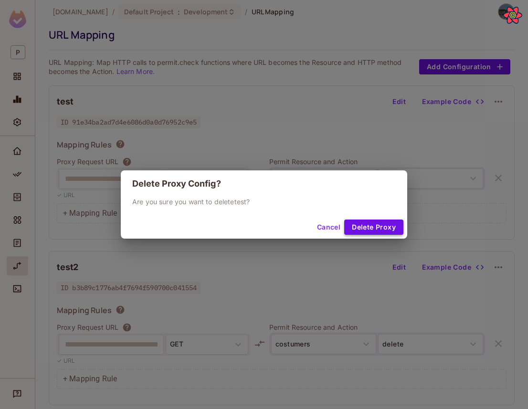
click at [370, 226] on button "Delete Proxy" at bounding box center [373, 227] width 59 height 15
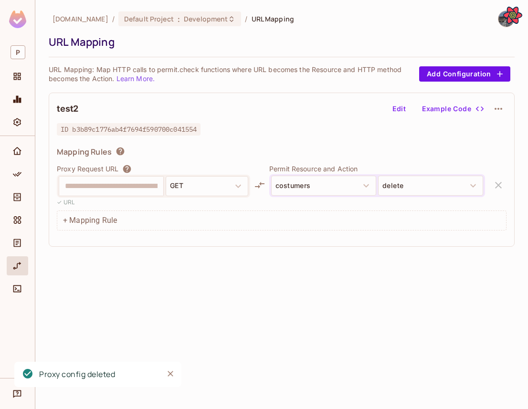
scroll to position [0, 0]
click at [449, 81] on button "Add Configuration" at bounding box center [464, 73] width 91 height 15
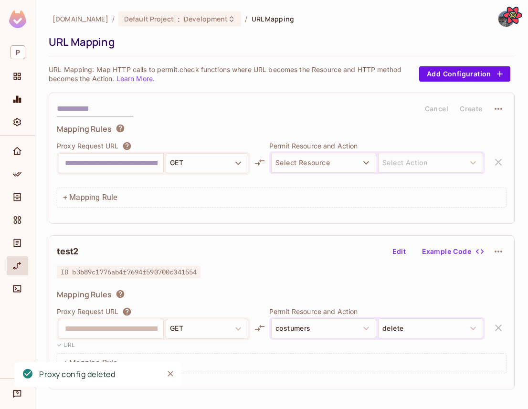
click at [85, 107] on input "text" at bounding box center [95, 108] width 76 height 15
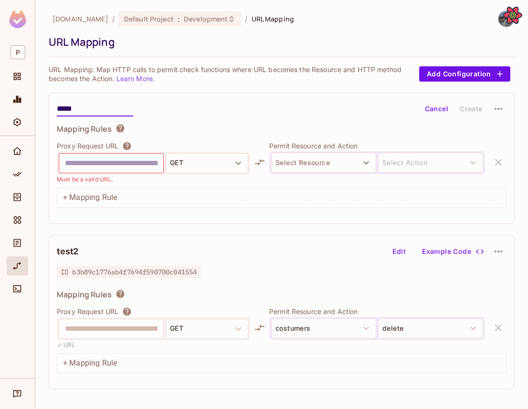
type input "****"
click at [74, 160] on input "text" at bounding box center [111, 163] width 93 height 15
type input "**********"
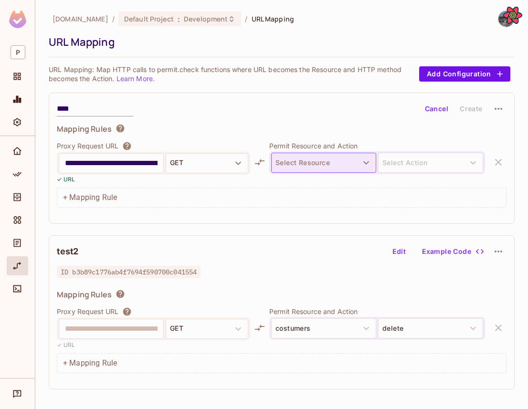
click at [295, 170] on button "Select Resource" at bounding box center [323, 163] width 105 height 20
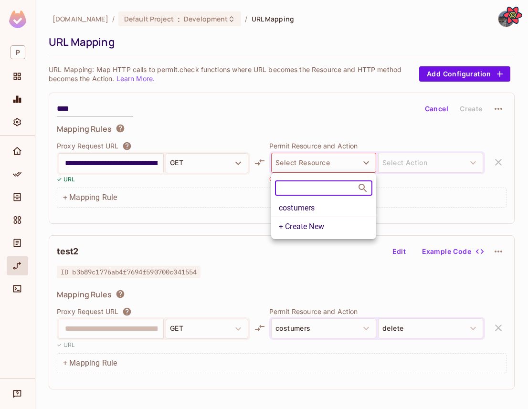
click at [302, 214] on li "costumers" at bounding box center [323, 208] width 105 height 17
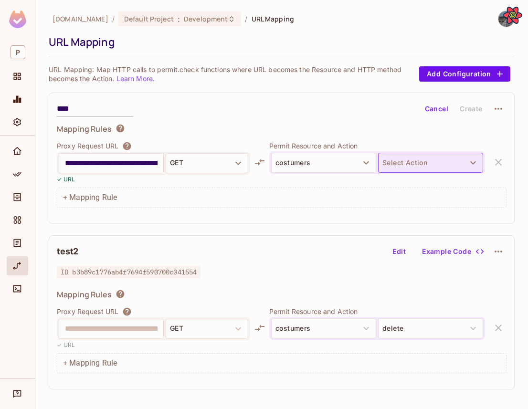
click at [440, 157] on button "Select Action" at bounding box center [430, 163] width 105 height 20
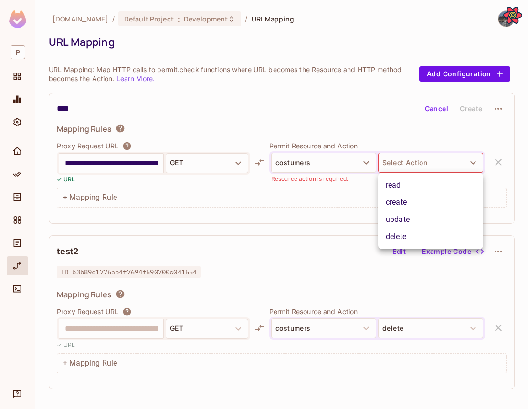
click at [418, 186] on li "read" at bounding box center [430, 185] width 105 height 17
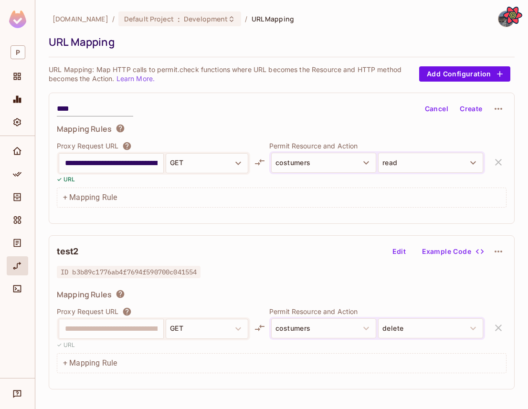
click at [449, 106] on button "Create" at bounding box center [471, 108] width 31 height 15
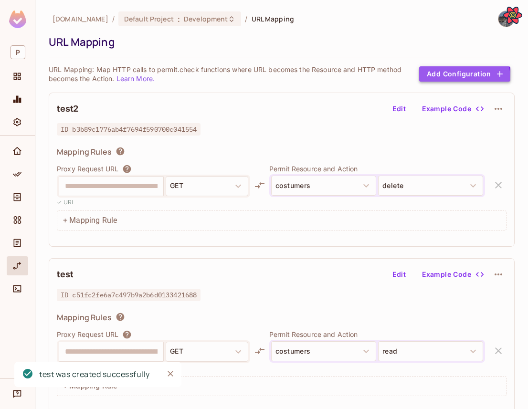
click at [449, 78] on button "Add Configuration" at bounding box center [464, 73] width 91 height 15
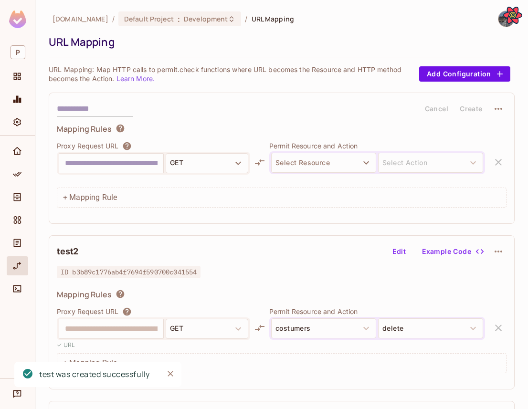
click at [129, 114] on input "text" at bounding box center [95, 108] width 76 height 15
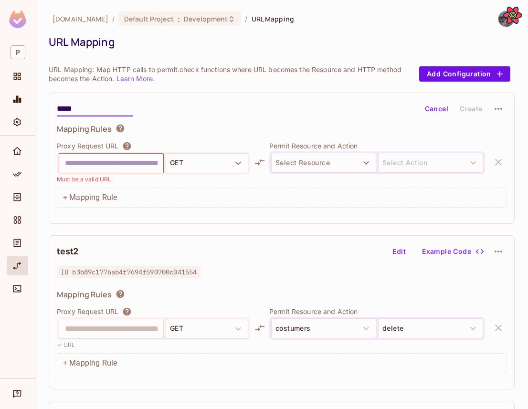
type input "*****"
click at [84, 160] on input "text" at bounding box center [111, 163] width 93 height 15
type input "**********"
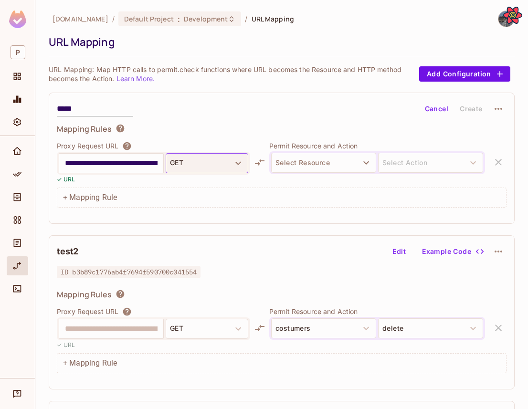
click at [206, 163] on button "GET" at bounding box center [207, 163] width 83 height 20
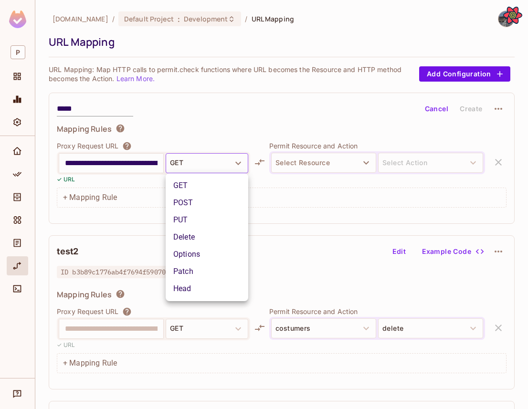
click at [202, 207] on li "POST" at bounding box center [207, 202] width 83 height 17
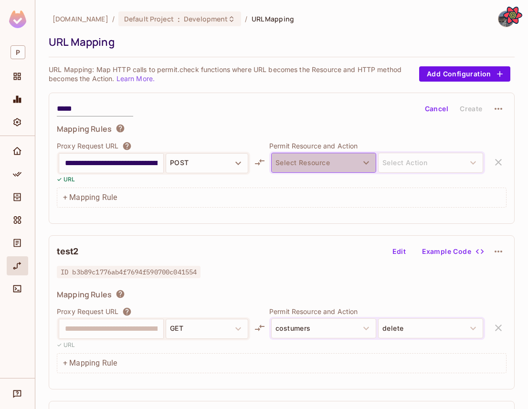
click at [329, 168] on button "Select Resource" at bounding box center [323, 163] width 105 height 20
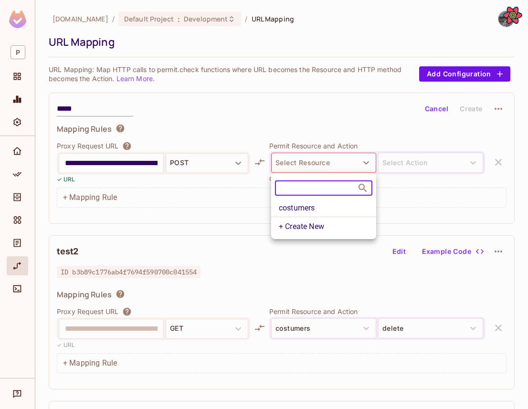
click at [332, 212] on li "costumers" at bounding box center [323, 208] width 105 height 17
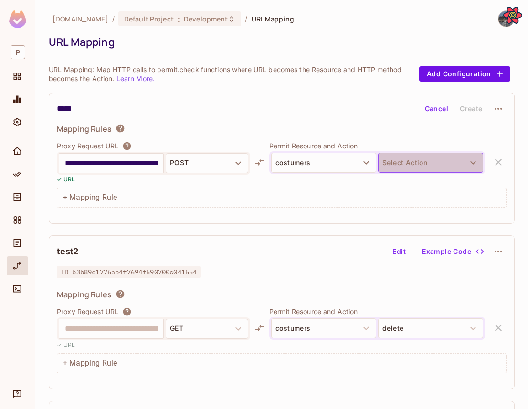
click at [430, 170] on button "Select Action" at bounding box center [430, 163] width 105 height 20
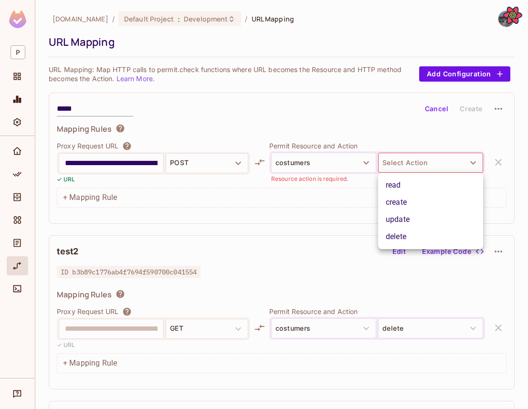
click at [408, 237] on li "delete" at bounding box center [430, 236] width 105 height 17
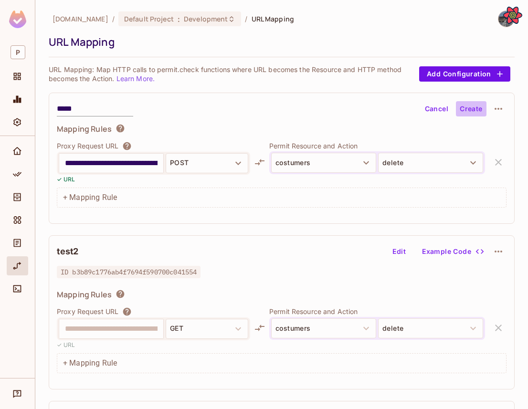
click at [449, 107] on button "Create" at bounding box center [471, 108] width 31 height 15
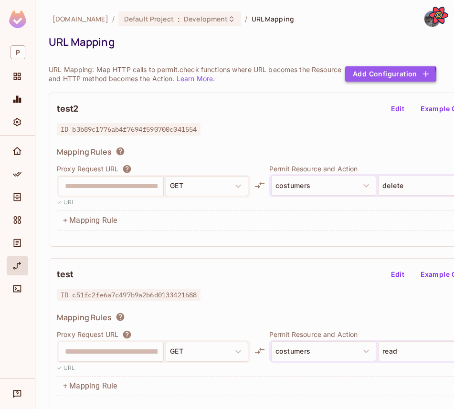
click at [365, 81] on button "Add Configuration" at bounding box center [390, 73] width 91 height 15
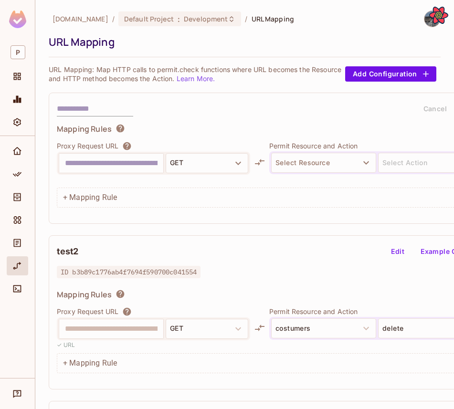
click at [85, 125] on span "Mapping Rules" at bounding box center [84, 129] width 55 height 11
click at [84, 110] on input "text" at bounding box center [95, 108] width 76 height 15
type input "*****"
click at [98, 161] on input "text" at bounding box center [111, 163] width 93 height 15
type input "**********"
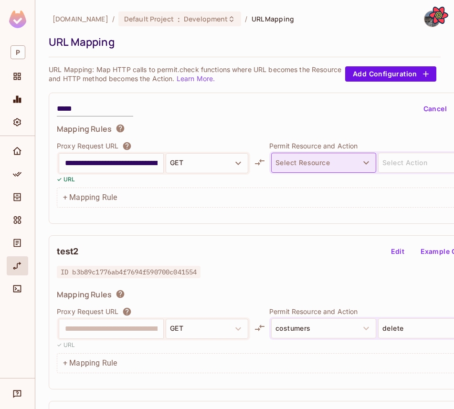
click at [294, 165] on button "Select Resource" at bounding box center [323, 163] width 105 height 20
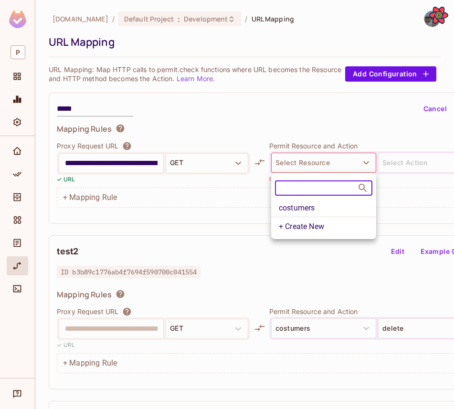
click at [303, 203] on li "costumers" at bounding box center [323, 208] width 105 height 17
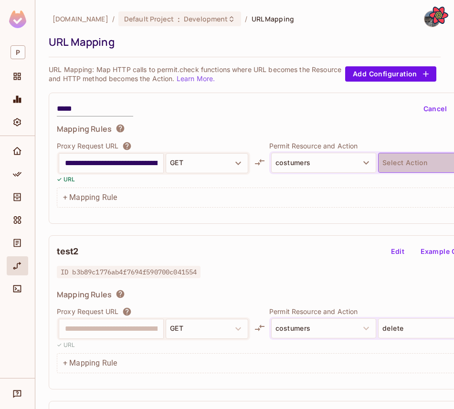
click at [399, 171] on button "Select Action" at bounding box center [430, 163] width 105 height 20
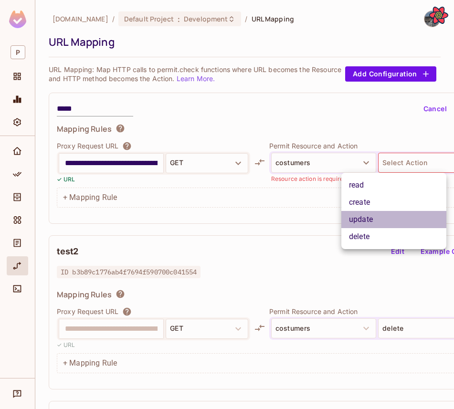
click at [384, 216] on li "update" at bounding box center [394, 219] width 105 height 17
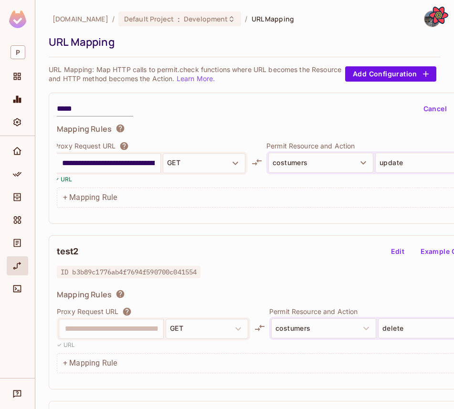
scroll to position [0, 59]
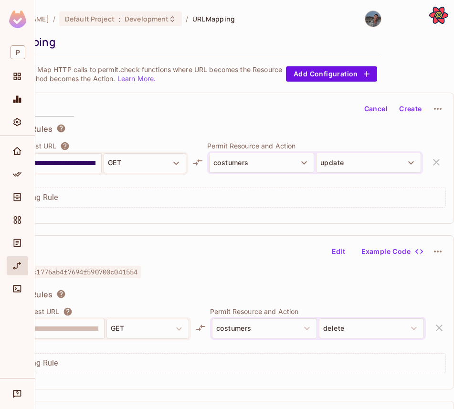
click at [415, 109] on button "Create" at bounding box center [410, 108] width 31 height 15
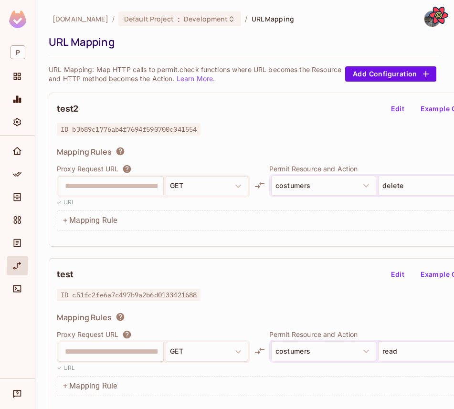
click at [365, 66] on div "URL Mapping: Map HTTP calls to permit.check functions where URL becomes the Res…" at bounding box center [245, 74] width 392 height 18
click at [365, 73] on button "Add Configuration" at bounding box center [390, 73] width 91 height 15
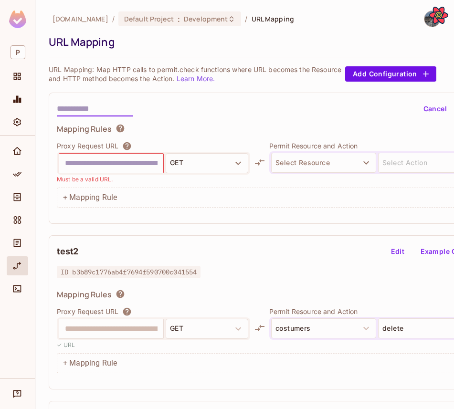
click at [78, 107] on input "text" at bounding box center [95, 108] width 76 height 15
type input "*****"
click at [107, 152] on div "GET" at bounding box center [153, 163] width 193 height 23
click at [105, 162] on input "text" at bounding box center [111, 163] width 93 height 15
type input "**********"
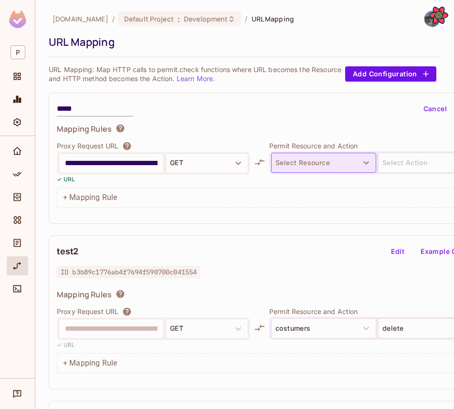
click at [333, 155] on button "Select Resource" at bounding box center [323, 163] width 105 height 20
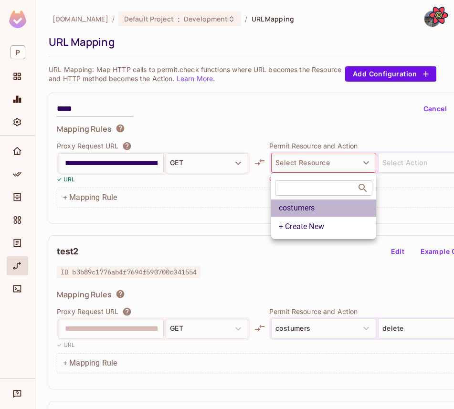
click at [318, 212] on li "costumers" at bounding box center [323, 208] width 105 height 17
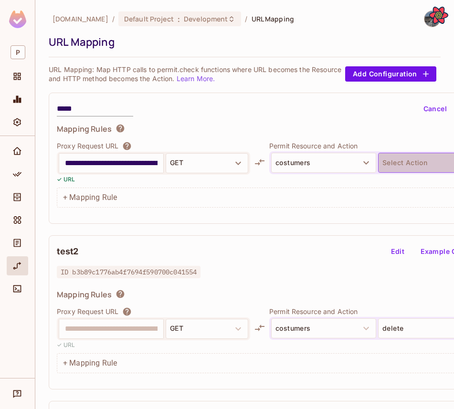
click at [412, 166] on button "Select Action" at bounding box center [430, 163] width 105 height 20
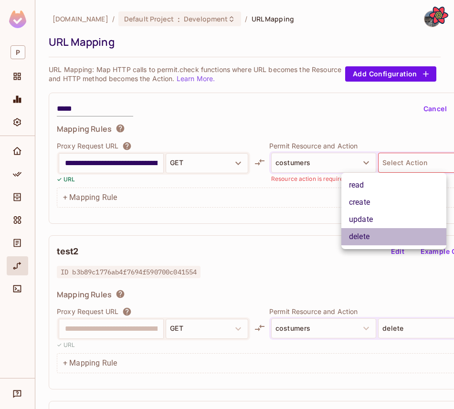
click at [399, 235] on li "delete" at bounding box center [394, 236] width 105 height 17
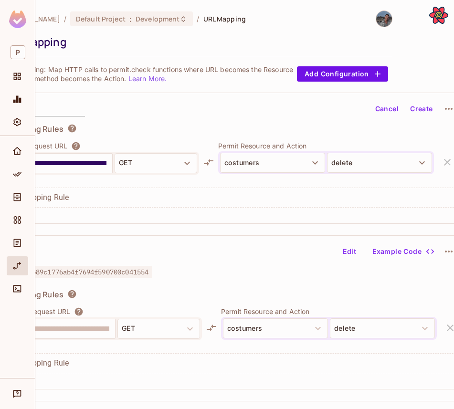
scroll to position [0, 59]
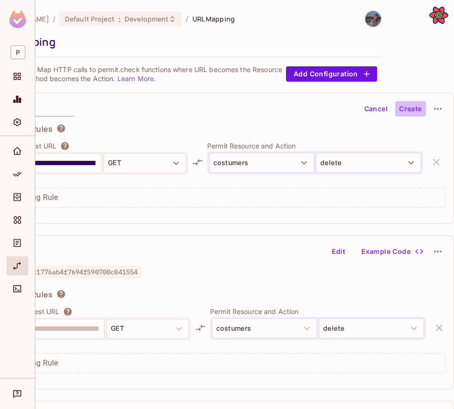
click at [403, 115] on button "Create" at bounding box center [410, 108] width 31 height 15
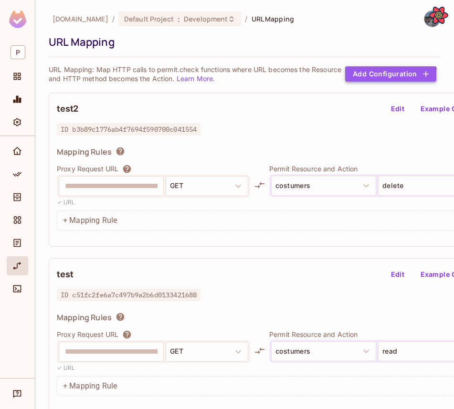
click at [380, 80] on button "Add Configuration" at bounding box center [390, 73] width 91 height 15
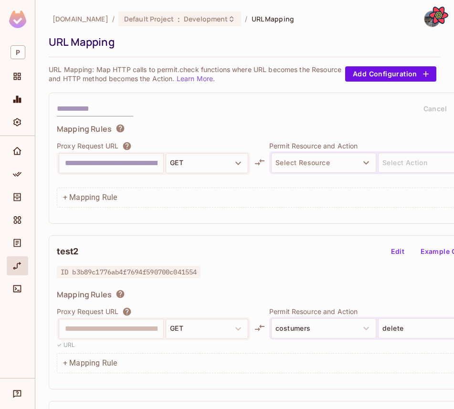
click at [111, 107] on input "text" at bounding box center [95, 108] width 76 height 15
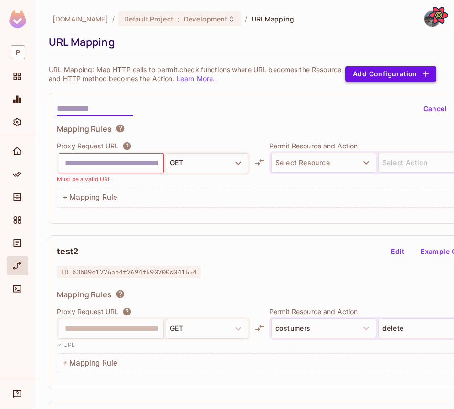
click at [363, 73] on button "Add Configuration" at bounding box center [390, 73] width 91 height 15
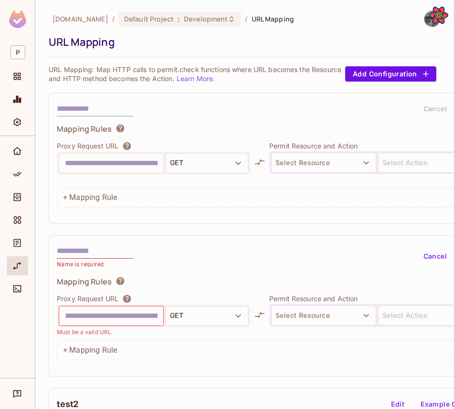
click at [111, 250] on input "text" at bounding box center [95, 251] width 76 height 15
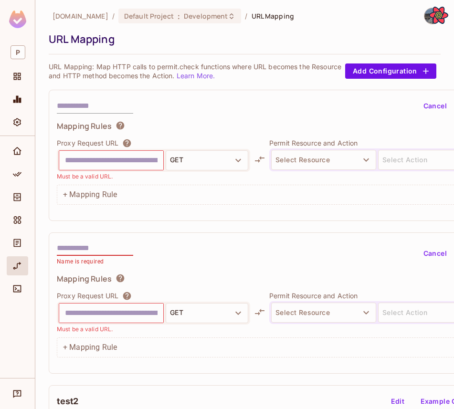
scroll to position [20, 0]
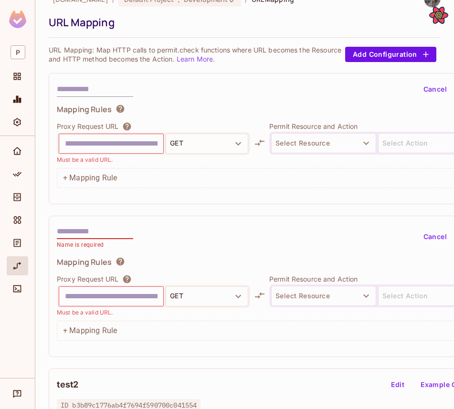
click at [438, 82] on button "Cancel" at bounding box center [435, 89] width 31 height 15
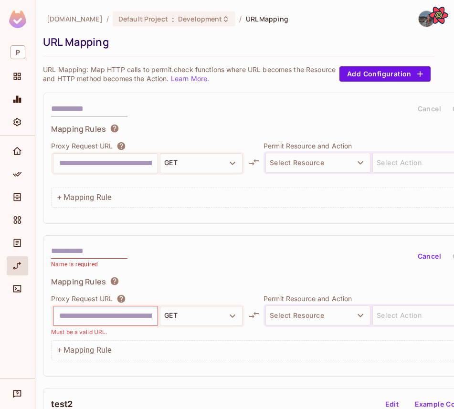
scroll to position [0, 0]
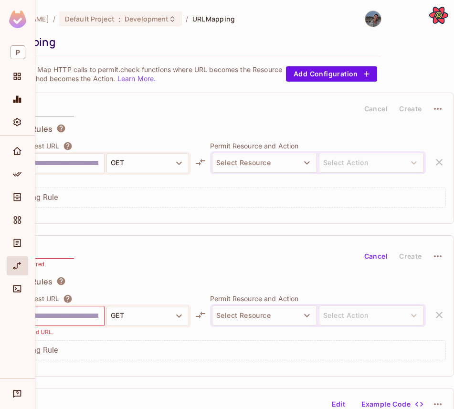
click at [372, 105] on button "Cancel" at bounding box center [376, 108] width 31 height 15
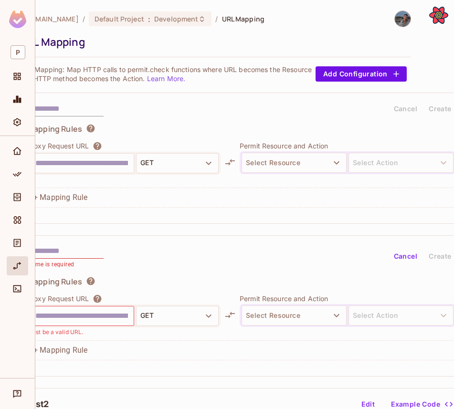
click at [406, 112] on button "Cancel" at bounding box center [405, 108] width 31 height 15
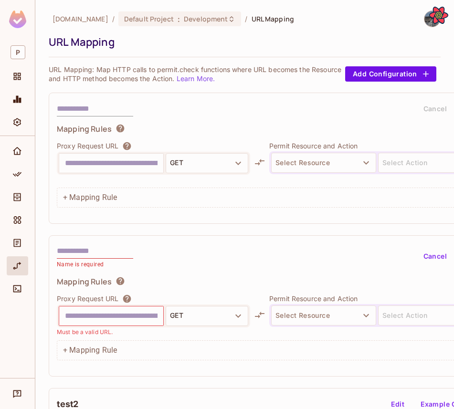
scroll to position [0, 59]
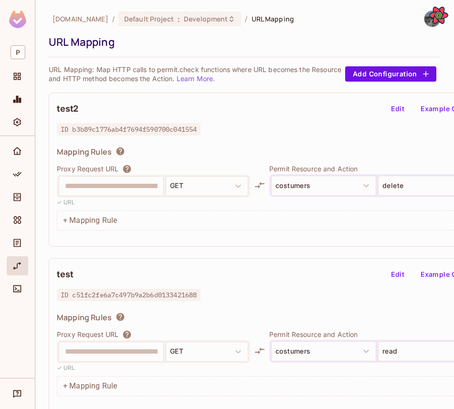
scroll to position [7, 0]
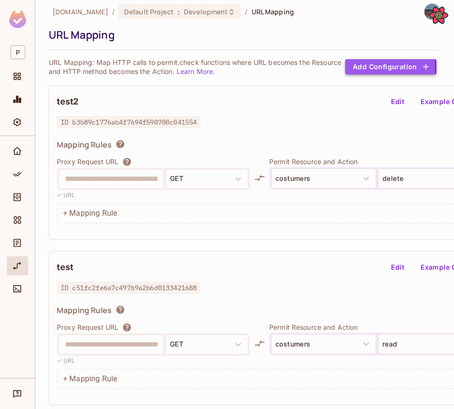
click at [358, 68] on button "Add Configuration" at bounding box center [390, 66] width 91 height 15
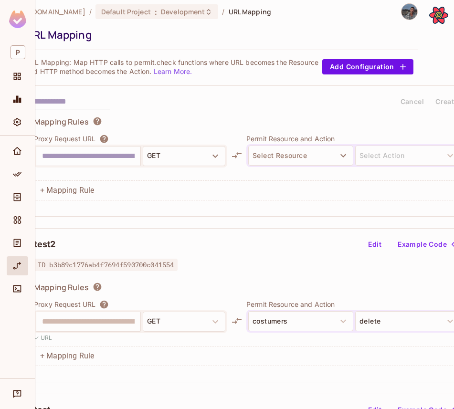
scroll to position [7, 59]
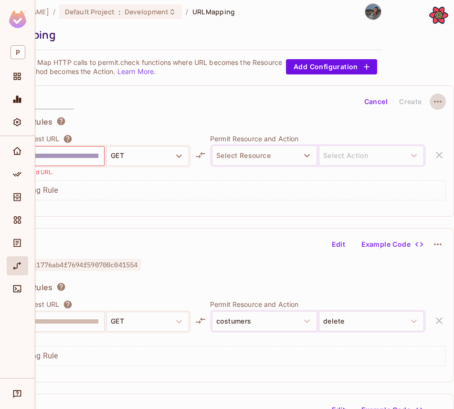
click at [438, 107] on icon "button" at bounding box center [437, 101] width 11 height 11
click at [424, 123] on div "Delete" at bounding box center [425, 124] width 21 height 10
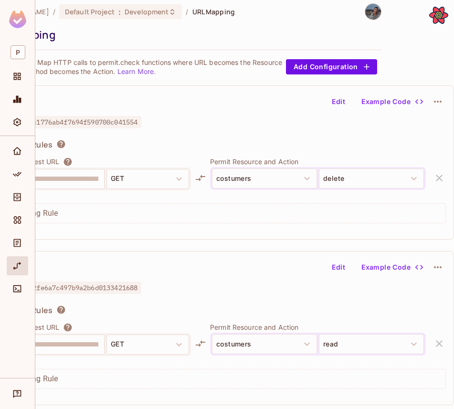
scroll to position [7, 0]
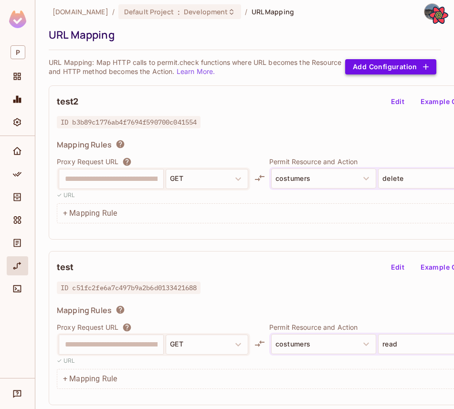
click at [360, 68] on button "Add Configuration" at bounding box center [390, 66] width 91 height 15
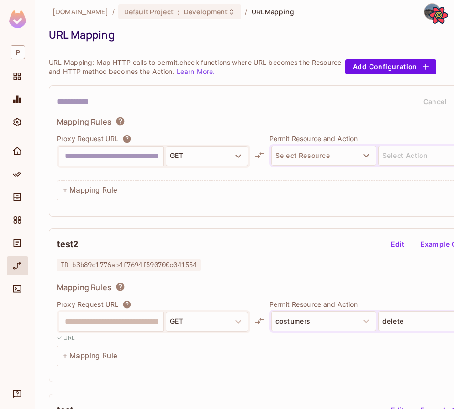
click at [90, 103] on input "text" at bounding box center [95, 101] width 76 height 15
type input "*****"
click at [433, 102] on button "Cancel" at bounding box center [435, 101] width 31 height 15
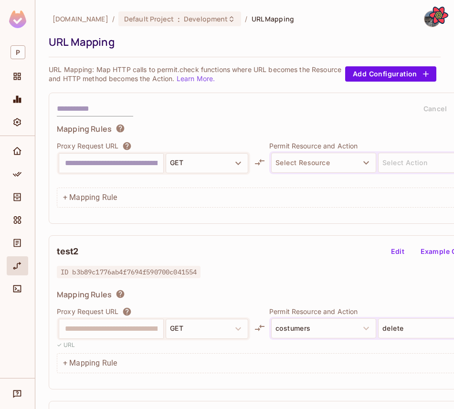
scroll to position [0, 59]
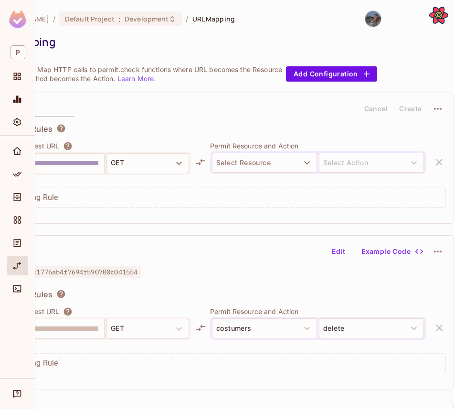
click at [433, 113] on icon "button" at bounding box center [437, 108] width 11 height 11
click at [429, 136] on span "Delete" at bounding box center [425, 131] width 27 height 15
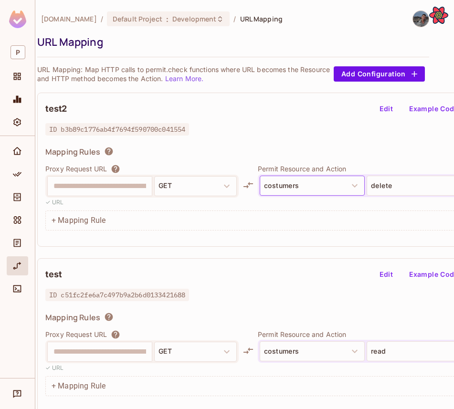
scroll to position [0, 0]
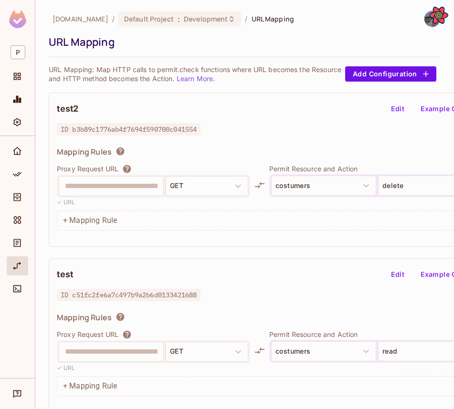
click at [87, 234] on div "**********" at bounding box center [281, 193] width 449 height 92
click at [87, 221] on div "+ Mapping Rule" at bounding box center [281, 221] width 449 height 20
click at [399, 104] on button "Edit" at bounding box center [398, 108] width 31 height 15
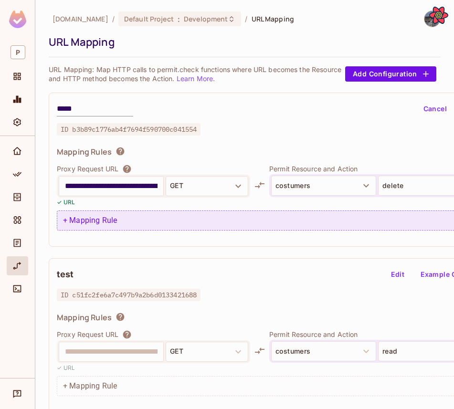
click at [130, 216] on div "+ Mapping Rule" at bounding box center [281, 221] width 449 height 20
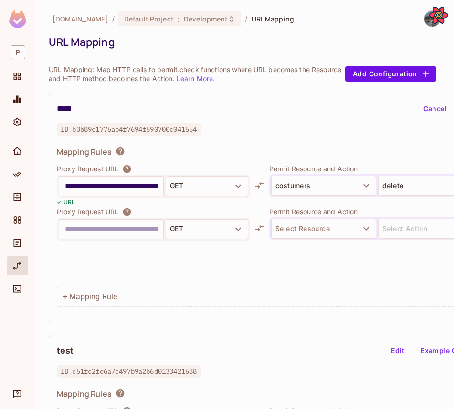
click at [76, 224] on input "text" at bounding box center [111, 229] width 93 height 15
click at [117, 236] on input "text" at bounding box center [111, 229] width 93 height 15
click at [102, 183] on input "**********" at bounding box center [111, 186] width 93 height 15
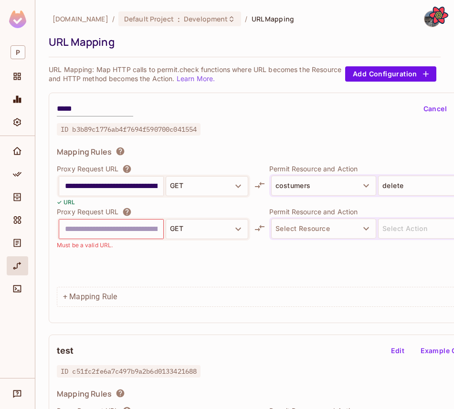
click at [102, 183] on input "**********" at bounding box center [111, 186] width 93 height 15
click at [97, 224] on input "text" at bounding box center [111, 229] width 93 height 15
paste input "**********"
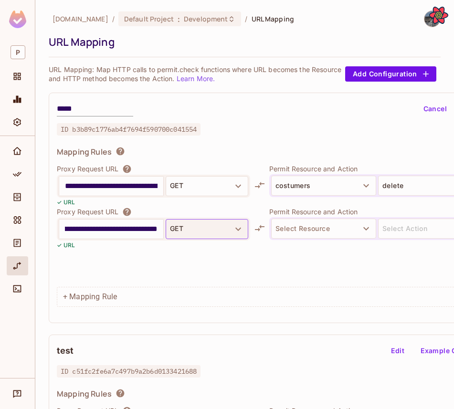
type input "**********"
click at [197, 225] on button "GET" at bounding box center [207, 229] width 83 height 20
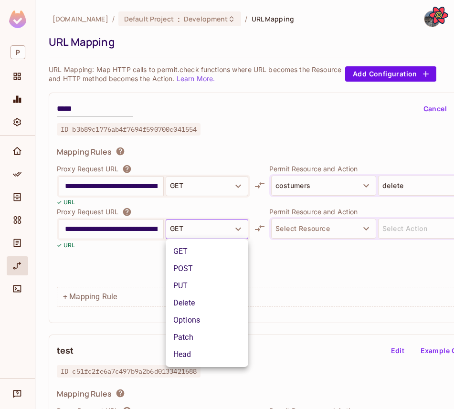
click at [194, 261] on li "POST" at bounding box center [207, 268] width 83 height 17
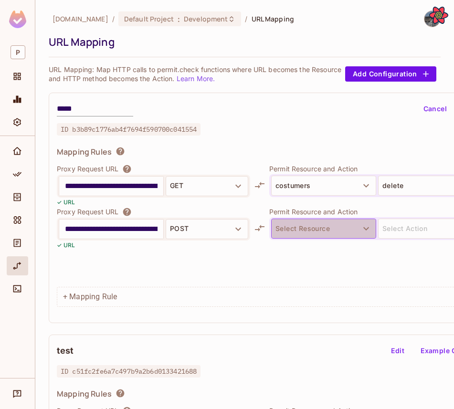
click at [299, 236] on button "Select Resource" at bounding box center [323, 229] width 105 height 20
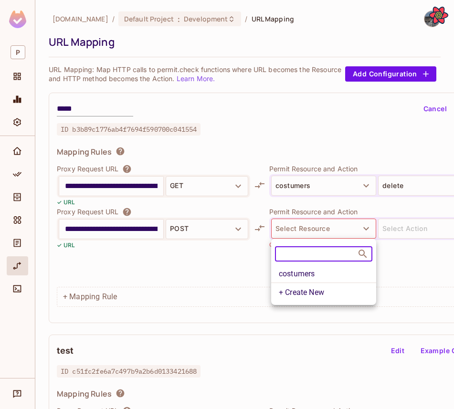
click at [297, 278] on li "costumers" at bounding box center [323, 274] width 105 height 17
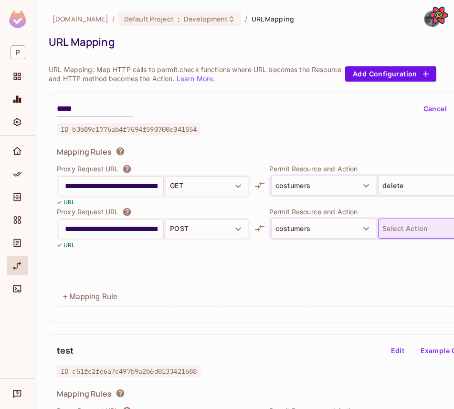
click at [417, 234] on button "Select Action" at bounding box center [430, 229] width 105 height 20
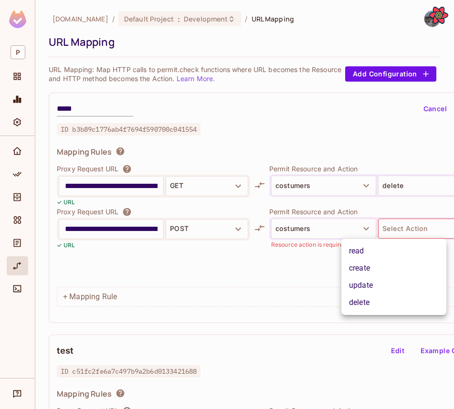
click at [383, 276] on li "create" at bounding box center [394, 268] width 105 height 17
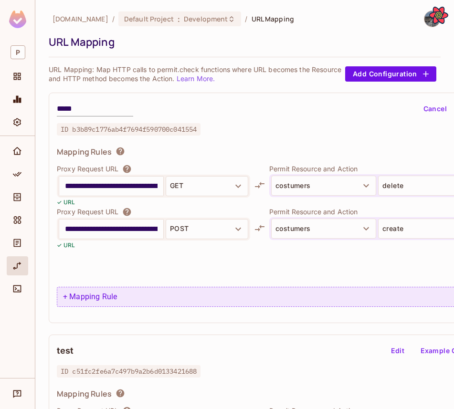
click at [83, 296] on div "+ Mapping Rule" at bounding box center [281, 297] width 449 height 20
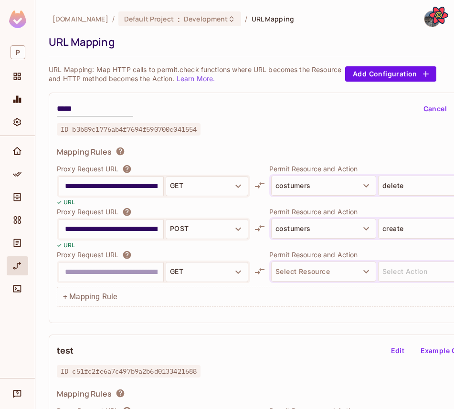
click at [79, 275] on input "text" at bounding box center [111, 272] width 93 height 15
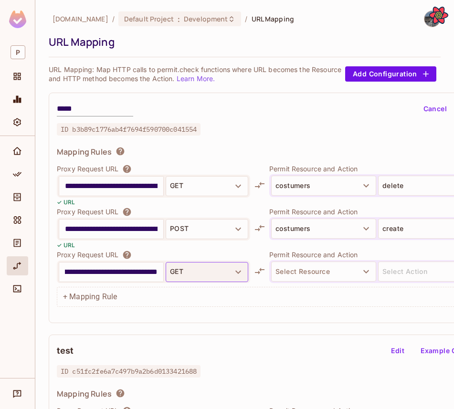
type input "**********"
click at [182, 264] on button "GET" at bounding box center [207, 272] width 83 height 20
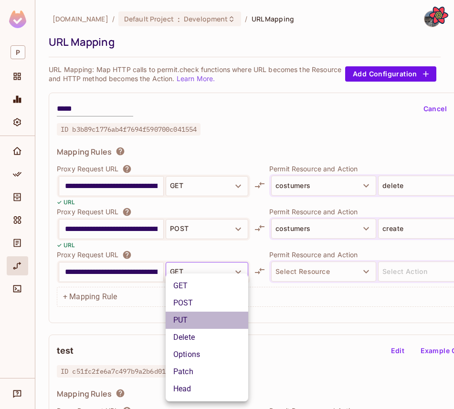
click at [186, 317] on li "PUT" at bounding box center [207, 320] width 83 height 17
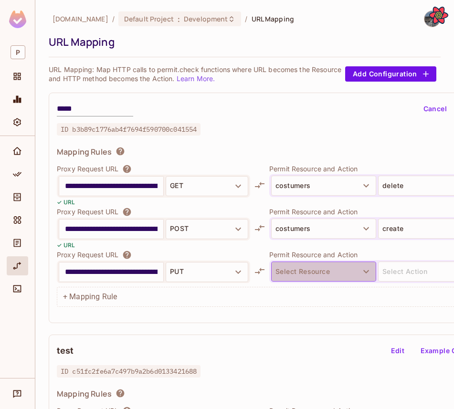
click at [296, 276] on button "Select Resource" at bounding box center [323, 272] width 105 height 20
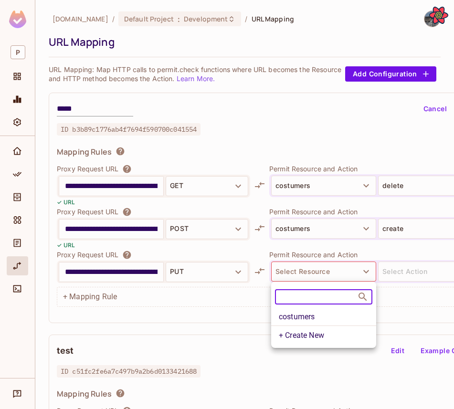
click at [290, 314] on li "costumers" at bounding box center [323, 317] width 105 height 17
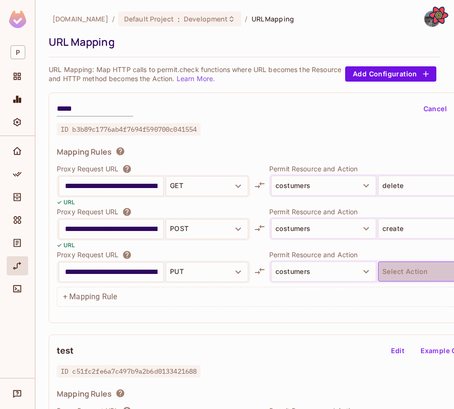
click at [392, 270] on button "Select Action" at bounding box center [430, 272] width 105 height 20
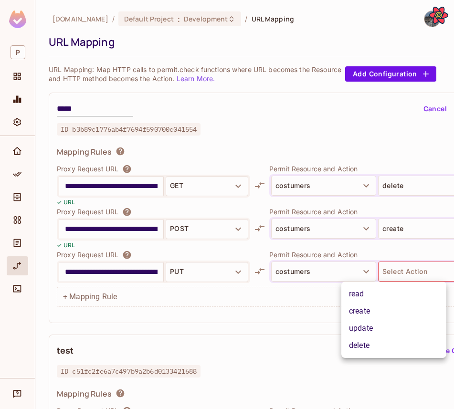
click at [384, 315] on li "create" at bounding box center [394, 311] width 105 height 17
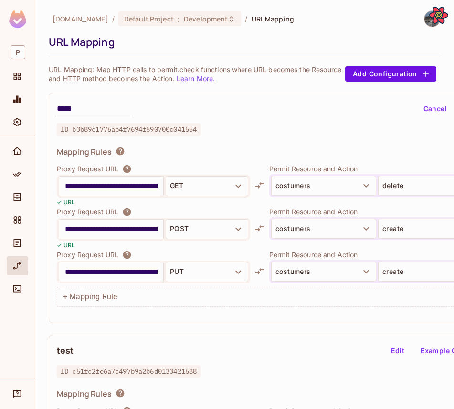
scroll to position [0, 59]
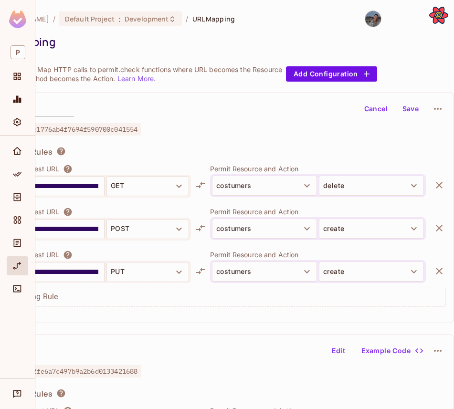
click at [409, 108] on button "Save" at bounding box center [410, 108] width 31 height 15
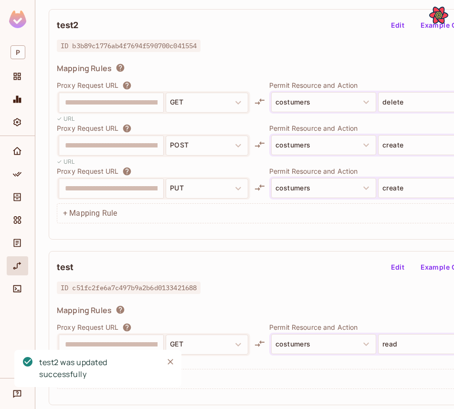
scroll to position [0, 0]
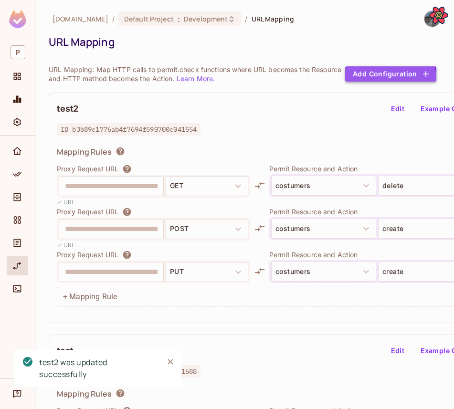
click at [376, 80] on button "Add Configuration" at bounding box center [390, 73] width 91 height 15
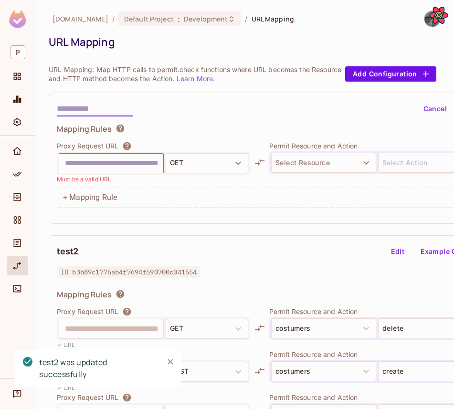
click at [75, 107] on input "text" at bounding box center [95, 108] width 76 height 15
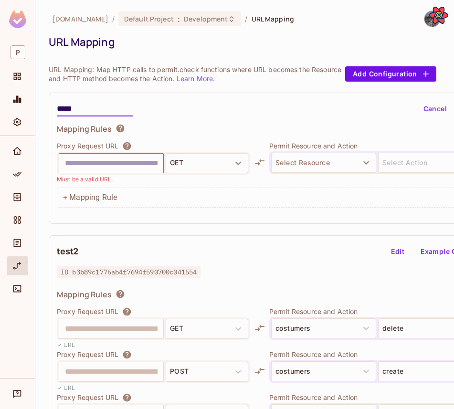
type input "*****"
click at [102, 166] on input "text" at bounding box center [111, 163] width 93 height 15
type input "**********"
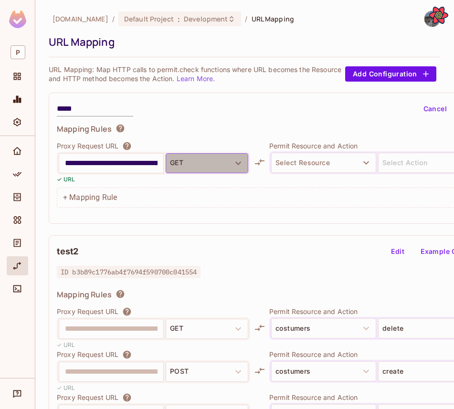
click at [195, 169] on button "GET" at bounding box center [207, 163] width 83 height 20
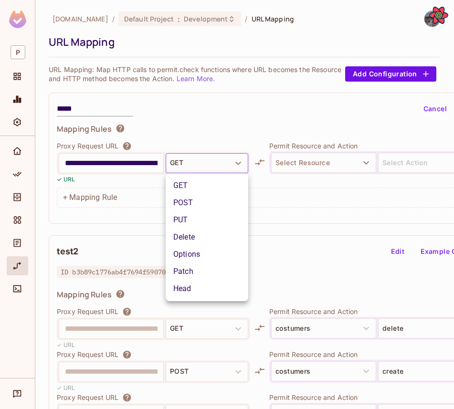
click at [193, 198] on li "POST" at bounding box center [207, 202] width 83 height 17
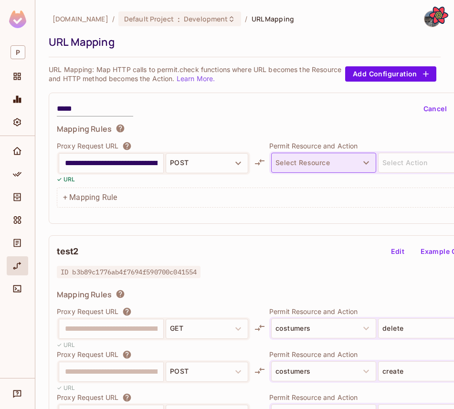
click at [322, 171] on button "Select Resource" at bounding box center [323, 163] width 105 height 20
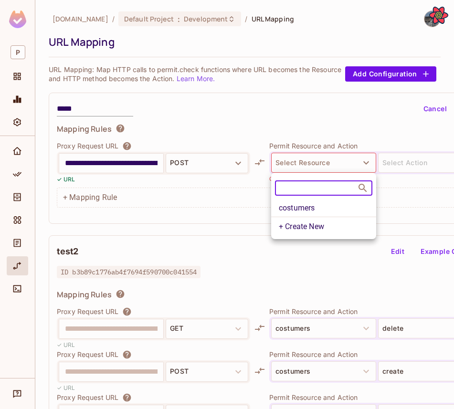
click at [307, 212] on li "costumers" at bounding box center [323, 208] width 105 height 17
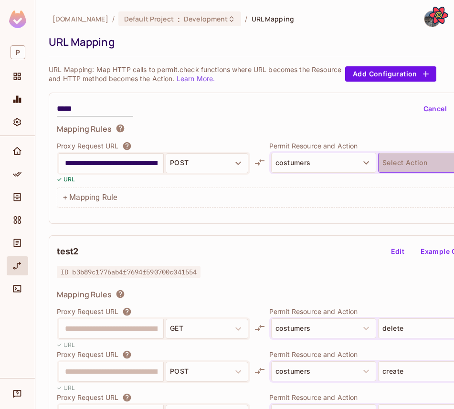
click at [396, 164] on button "Select Action" at bounding box center [430, 163] width 105 height 20
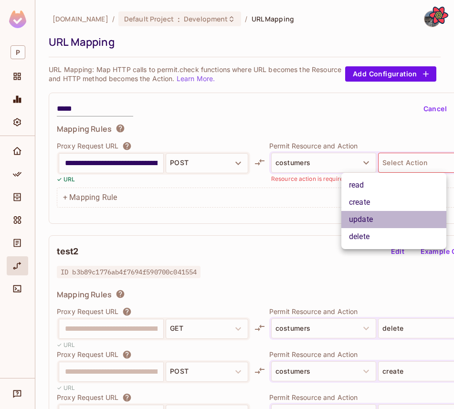
click at [380, 217] on li "update" at bounding box center [394, 219] width 105 height 17
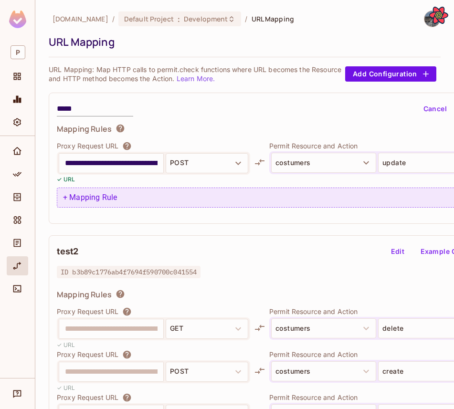
click at [95, 199] on div "+ Mapping Rule" at bounding box center [281, 198] width 449 height 20
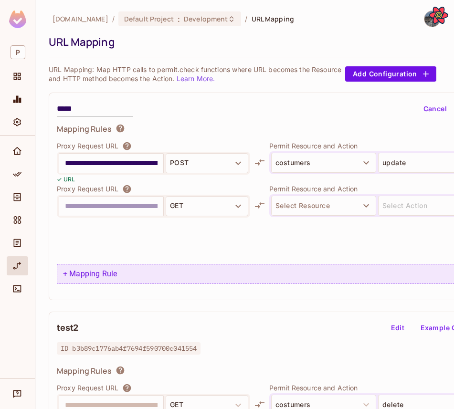
click at [95, 199] on input "text" at bounding box center [111, 206] width 93 height 15
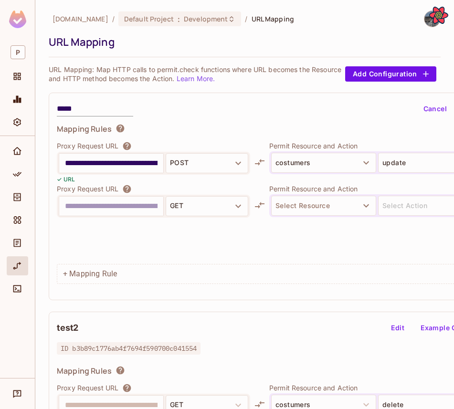
click at [95, 211] on input "text" at bounding box center [111, 206] width 93 height 15
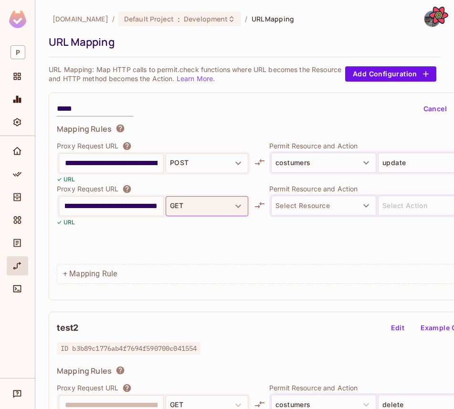
type input "**********"
click at [185, 211] on button "GET" at bounding box center [207, 206] width 83 height 20
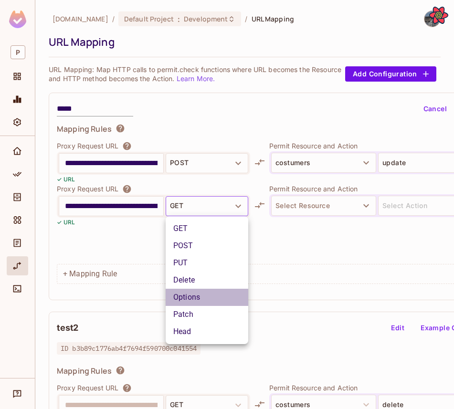
click at [183, 305] on li "Options" at bounding box center [207, 297] width 83 height 17
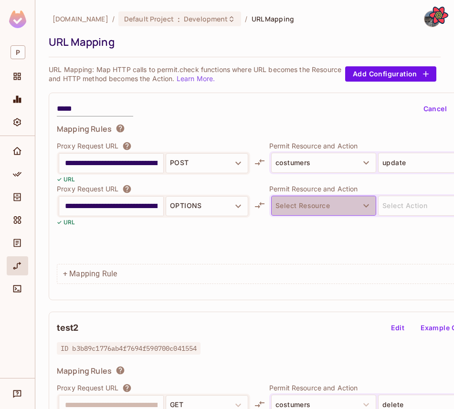
click at [320, 201] on button "Select Resource" at bounding box center [323, 206] width 105 height 20
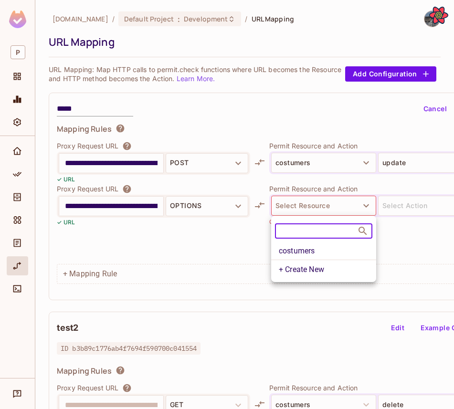
click at [331, 243] on li "costumers" at bounding box center [323, 251] width 105 height 17
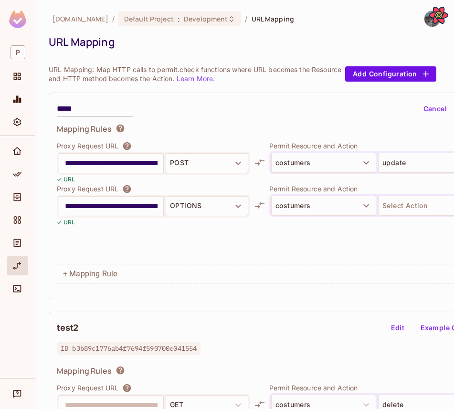
click at [411, 190] on p "Permit Resource and Action" at bounding box center [377, 188] width 216 height 9
click at [408, 204] on button "Select Action" at bounding box center [430, 206] width 105 height 20
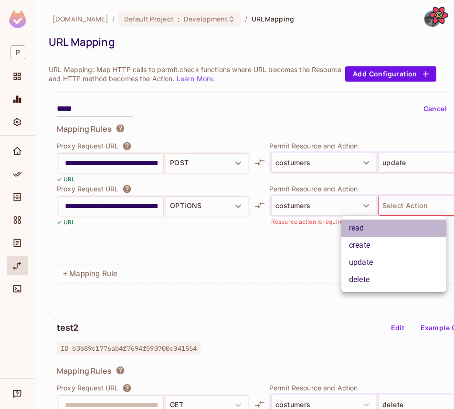
click at [403, 234] on li "read" at bounding box center [394, 228] width 105 height 17
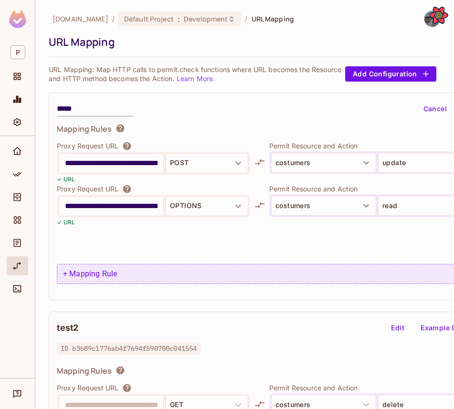
click at [135, 275] on div "+ Mapping Rule" at bounding box center [281, 274] width 449 height 20
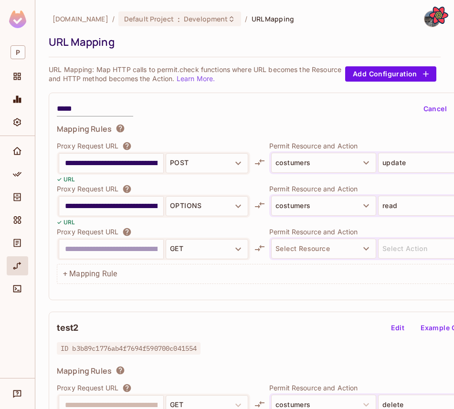
click at [93, 246] on input "text" at bounding box center [111, 249] width 93 height 15
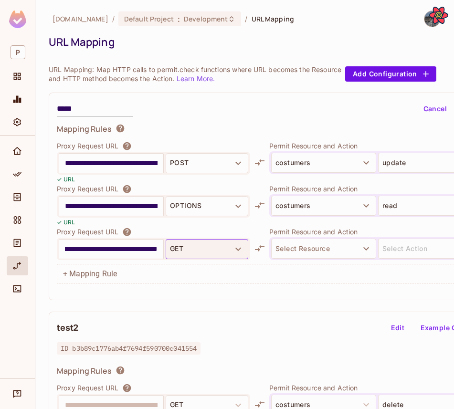
type input "**********"
click at [177, 243] on button "GET" at bounding box center [207, 249] width 83 height 20
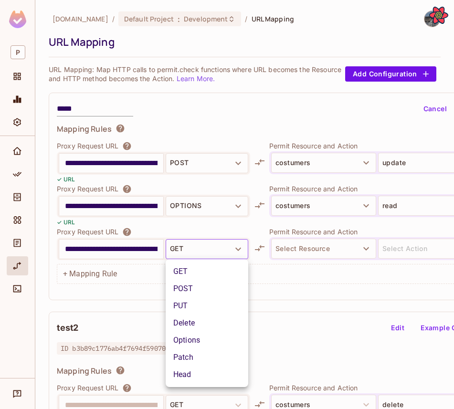
click at [181, 296] on li "POST" at bounding box center [207, 288] width 83 height 17
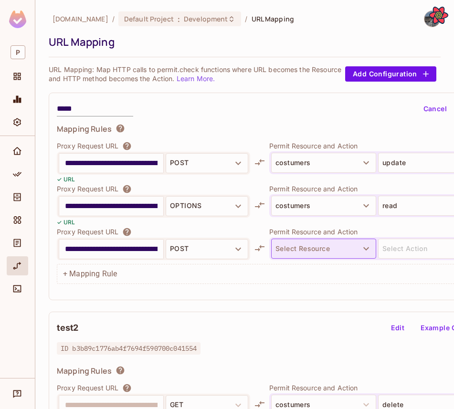
click at [309, 246] on button "Select Resource" at bounding box center [323, 249] width 105 height 20
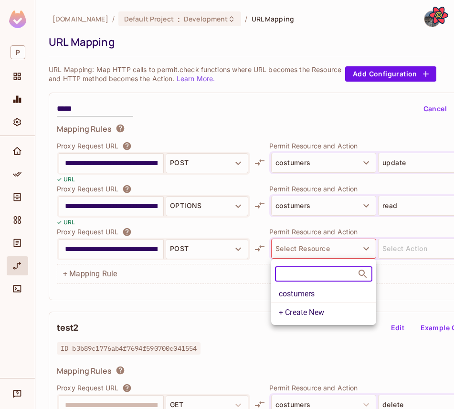
click at [321, 292] on li "costumers" at bounding box center [323, 294] width 105 height 17
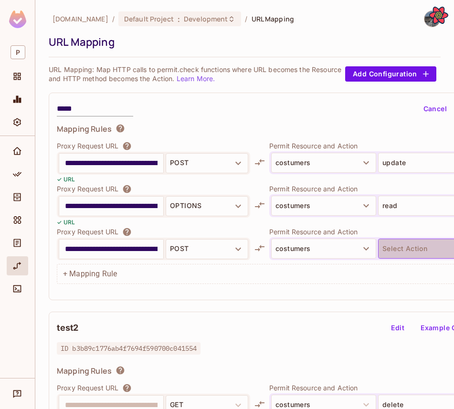
click at [399, 252] on button "Select Action" at bounding box center [430, 249] width 105 height 20
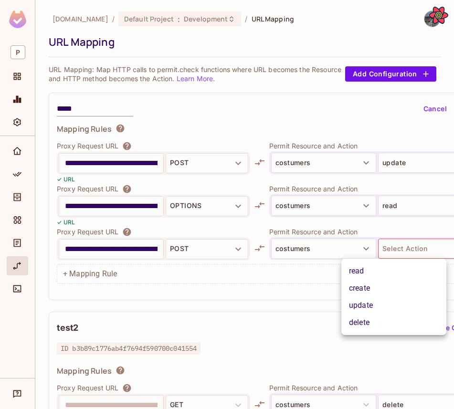
click at [374, 323] on li "delete" at bounding box center [394, 322] width 105 height 17
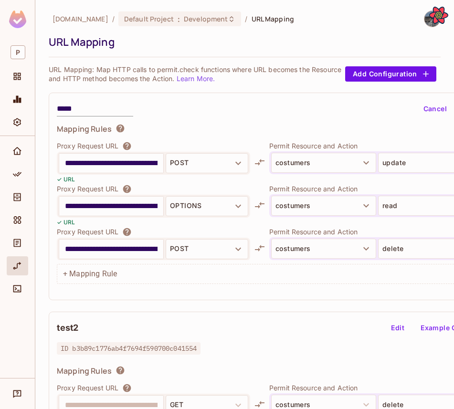
scroll to position [0, 59]
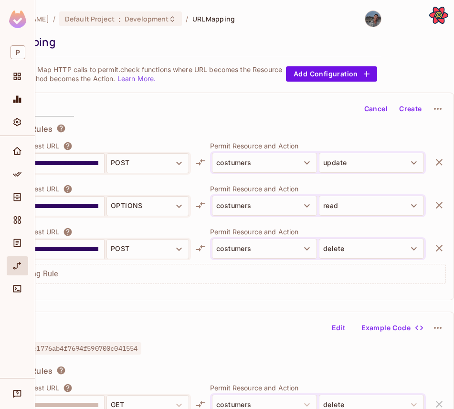
click at [417, 112] on button "Create" at bounding box center [410, 108] width 31 height 15
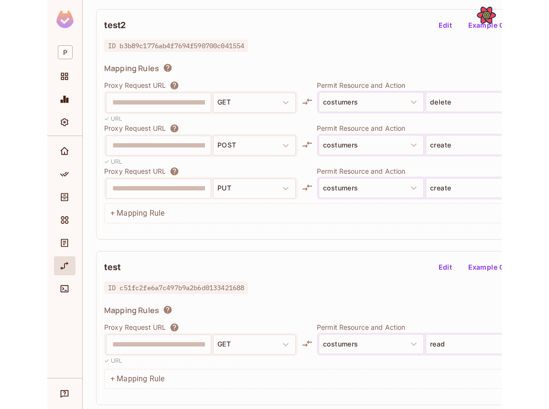
scroll to position [0, 0]
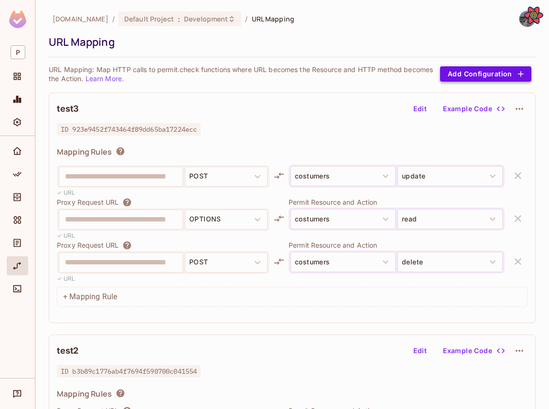
click at [454, 67] on button "Add Configuration" at bounding box center [485, 73] width 91 height 15
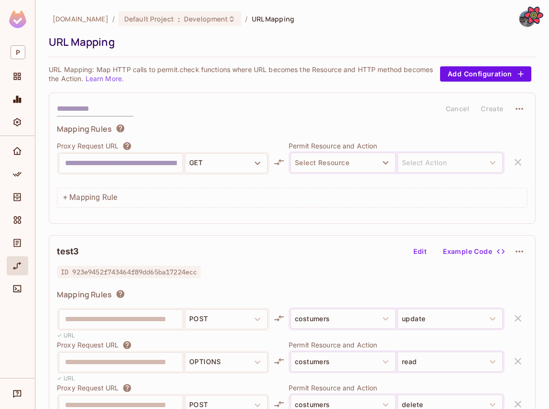
click at [166, 145] on div "Proxy Request URL" at bounding box center [163, 146] width 213 height 10
click at [112, 160] on input "text" at bounding box center [121, 163] width 112 height 15
type input "**********"
click at [344, 150] on div "Permit Resource and Action Select Resource Select Action" at bounding box center [396, 162] width 216 height 42
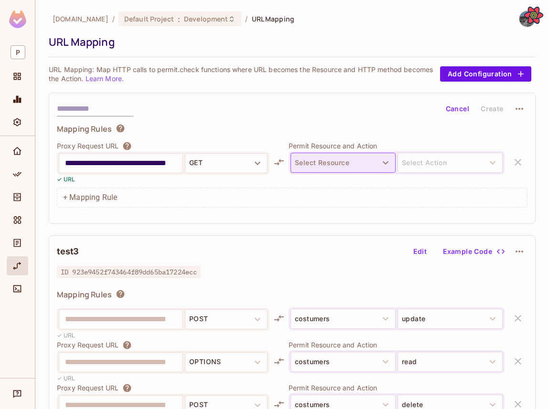
click at [346, 159] on button "Select Resource" at bounding box center [342, 163] width 105 height 20
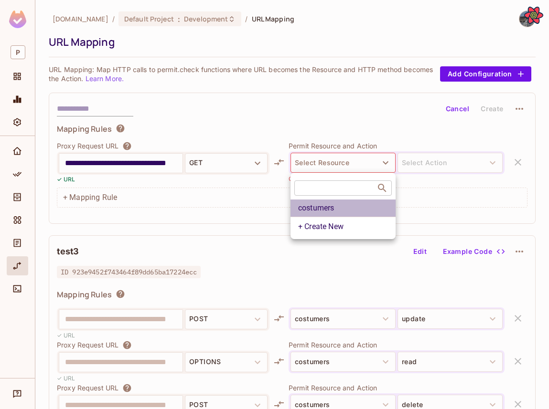
click at [343, 202] on li "costumers" at bounding box center [342, 208] width 105 height 17
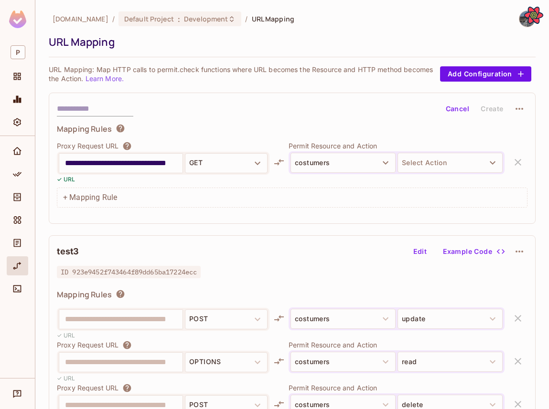
click at [437, 174] on div at bounding box center [396, 178] width 216 height 9
click at [431, 167] on button "Select Action" at bounding box center [449, 163] width 105 height 20
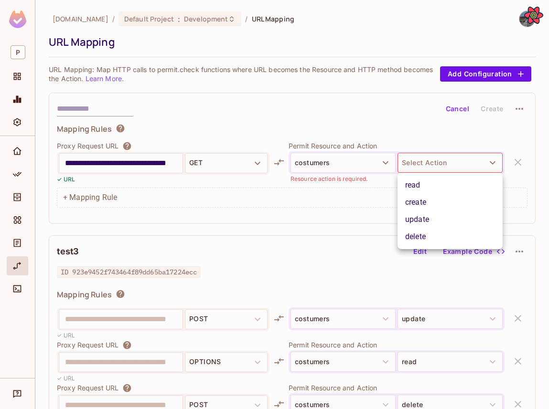
click at [433, 207] on li "create" at bounding box center [449, 202] width 105 height 17
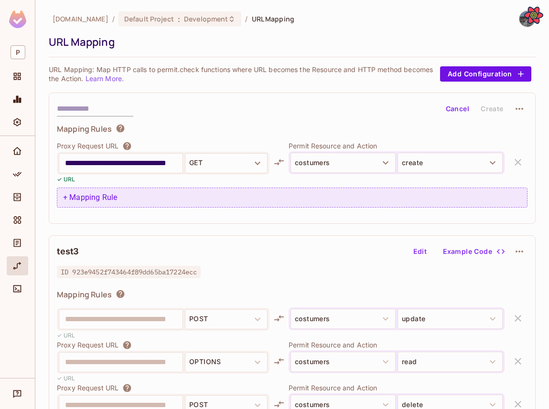
click at [103, 196] on div "+ Mapping Rule" at bounding box center [292, 198] width 470 height 20
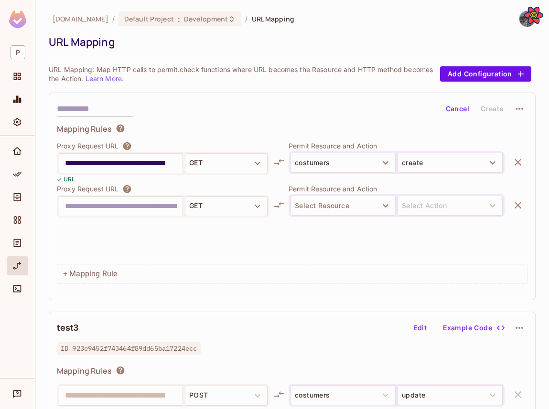
click at [105, 207] on input "text" at bounding box center [121, 206] width 112 height 15
type input "**********"
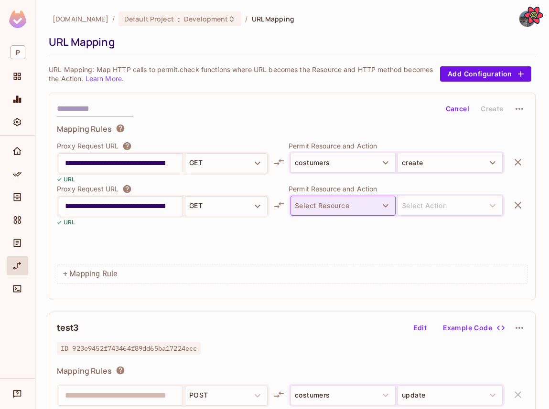
click at [329, 208] on button "Select Resource" at bounding box center [342, 206] width 105 height 20
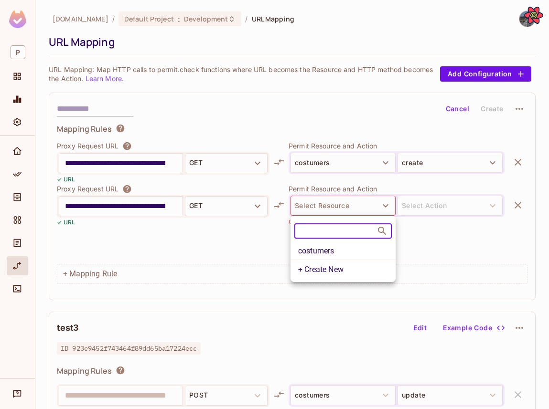
click at [329, 253] on li "costumers" at bounding box center [342, 251] width 105 height 17
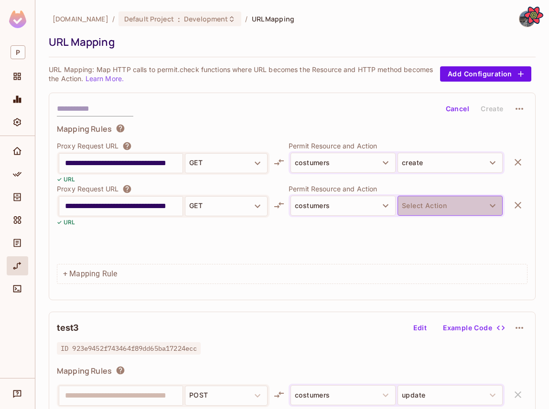
click at [426, 215] on button "Select Action" at bounding box center [449, 206] width 105 height 20
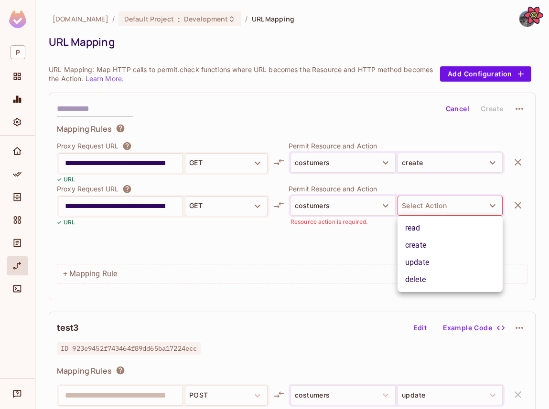
click at [426, 224] on li "read" at bounding box center [449, 228] width 105 height 17
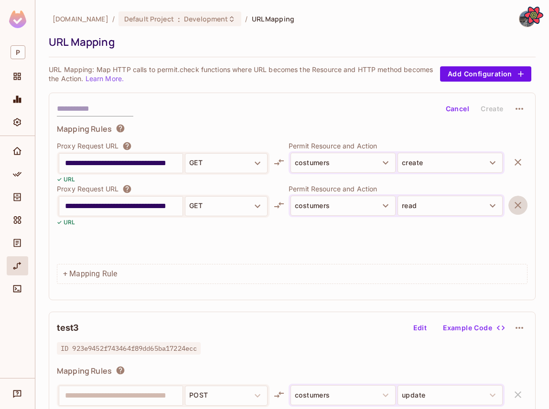
click at [454, 204] on icon "button" at bounding box center [517, 205] width 11 height 11
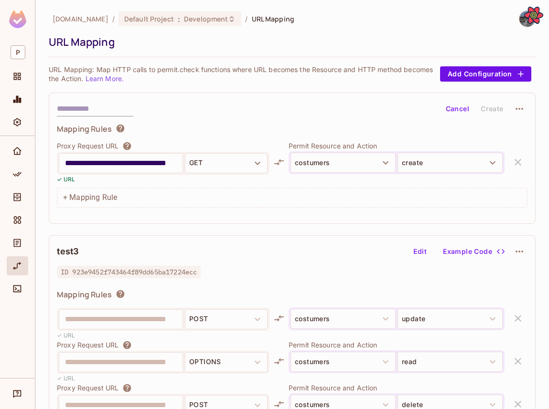
click at [79, 95] on div "**********" at bounding box center [292, 158] width 487 height 131
click at [79, 108] on input "text" at bounding box center [95, 108] width 76 height 15
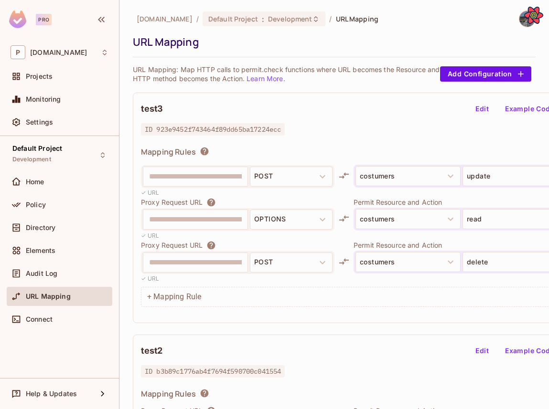
click at [483, 84] on div "**********" at bounding box center [334, 373] width 403 height 725
click at [469, 67] on button "Add Configuration" at bounding box center [485, 73] width 91 height 15
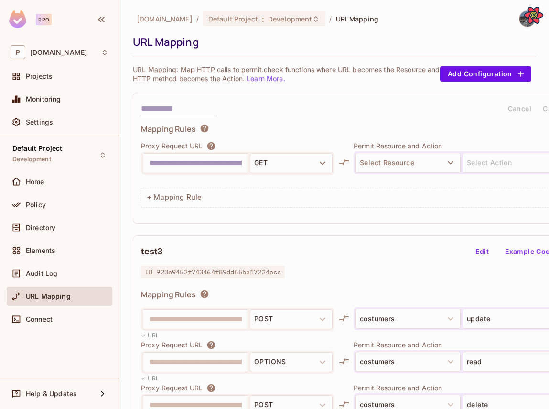
click at [187, 114] on input "text" at bounding box center [179, 108] width 76 height 15
type input "*****"
click at [189, 176] on p "Must be a valid URL." at bounding box center [169, 179] width 56 height 9
click at [189, 169] on input "text" at bounding box center [195, 163] width 93 height 15
type input "**********"
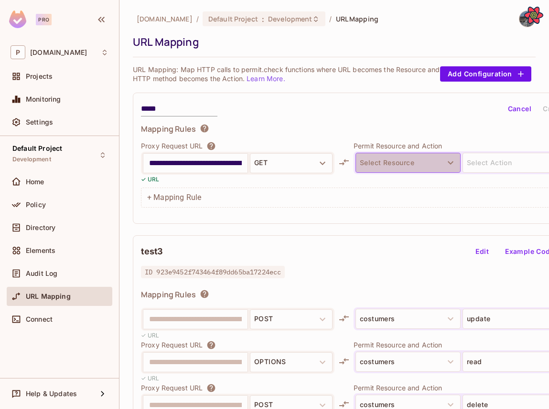
click at [388, 154] on button "Select Resource" at bounding box center [407, 163] width 105 height 20
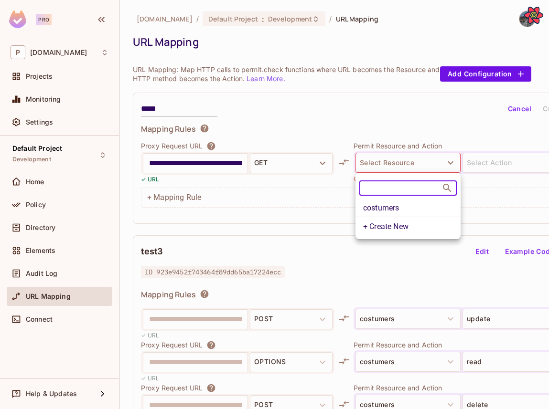
click at [411, 208] on li "costumers" at bounding box center [407, 208] width 105 height 17
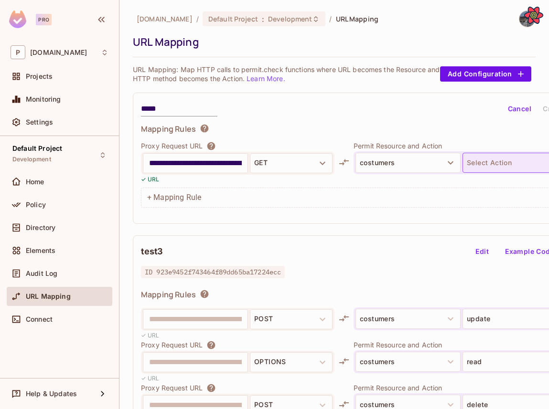
click at [484, 171] on button "Select Action" at bounding box center [514, 163] width 105 height 20
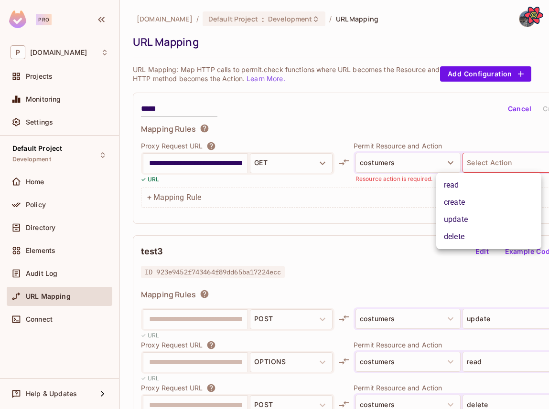
click at [472, 217] on li "update" at bounding box center [488, 219] width 105 height 17
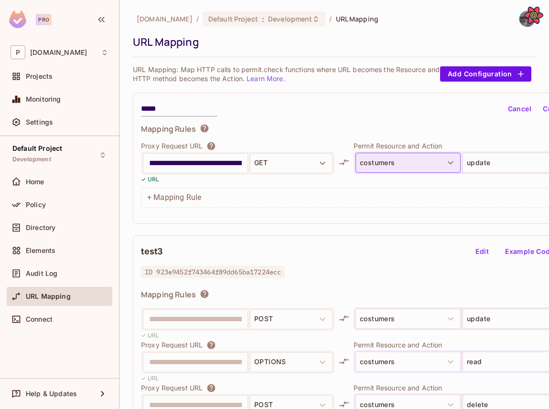
scroll to position [0, 3]
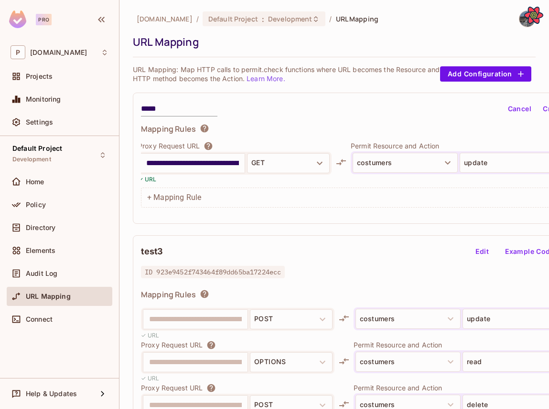
click at [545, 111] on button "Create" at bounding box center [554, 108] width 31 height 15
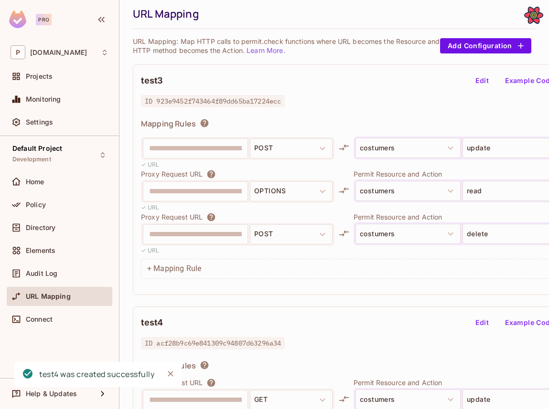
scroll to position [0, 0]
